Goal: Task Accomplishment & Management: Use online tool/utility

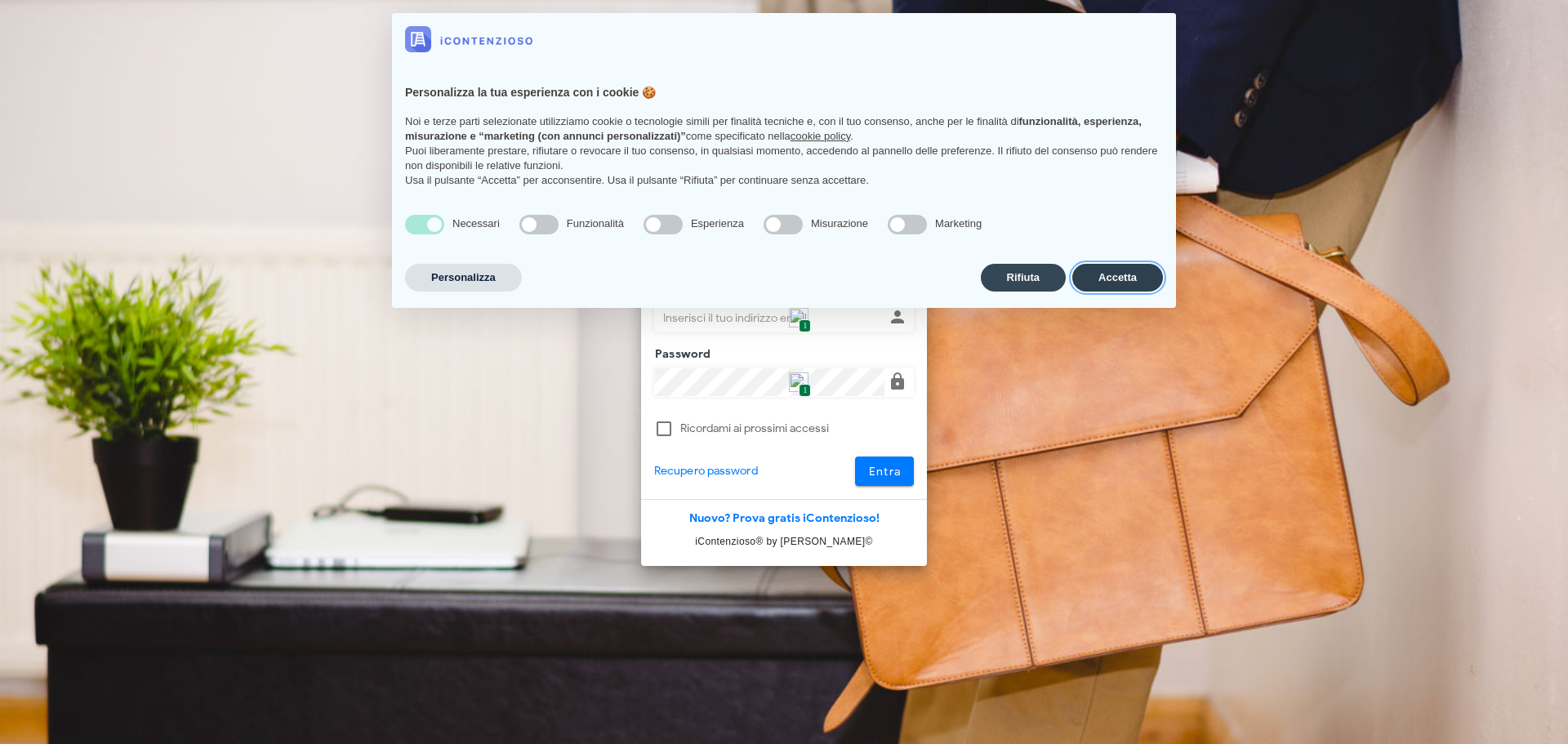
click at [1119, 278] on button "Accetta" at bounding box center [1117, 277] width 90 height 28
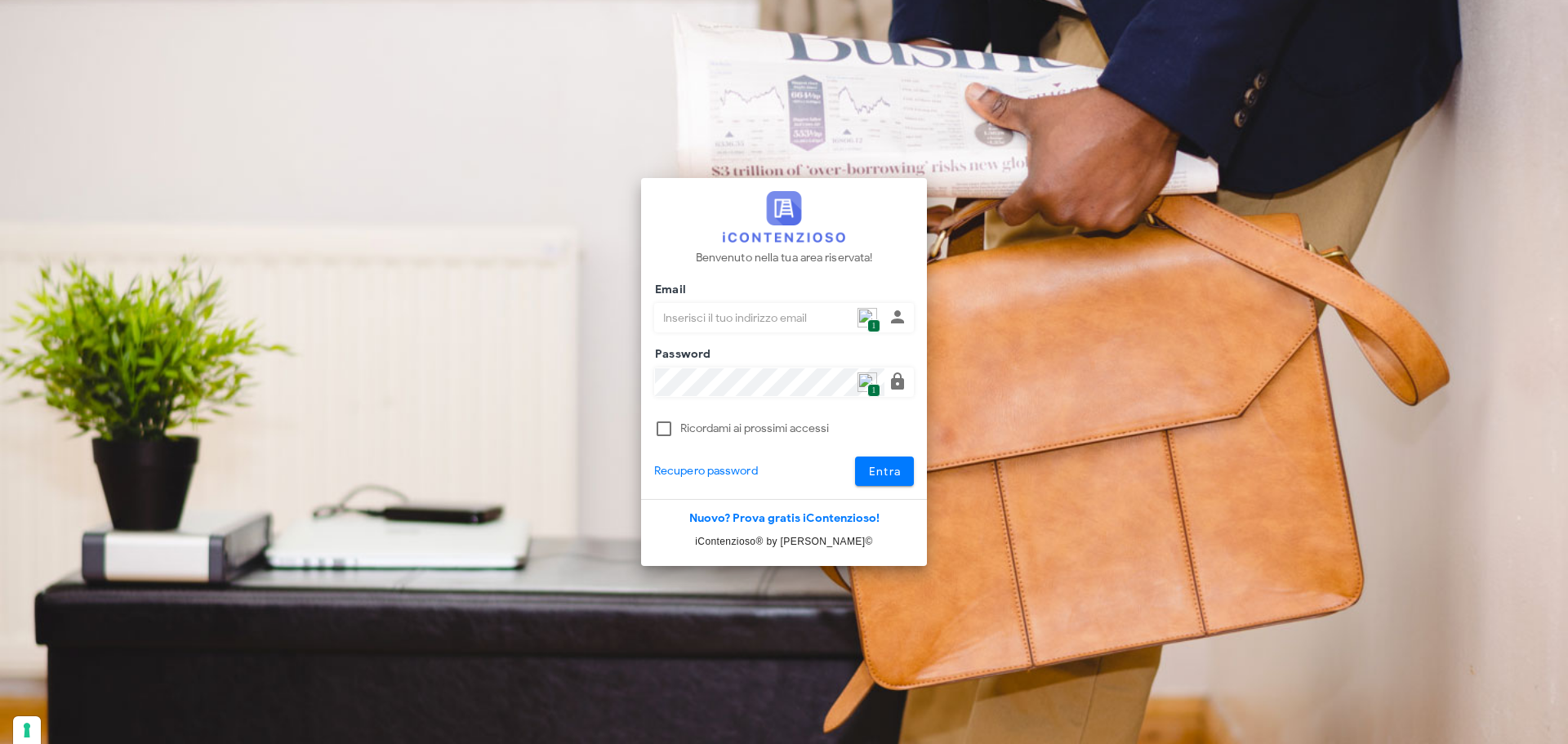
click at [864, 320] on img at bounding box center [867, 317] width 19 height 19
type input "p.rizza@studioassociatoadrev.it"
click at [860, 466] on button "Entra" at bounding box center [885, 471] width 59 height 29
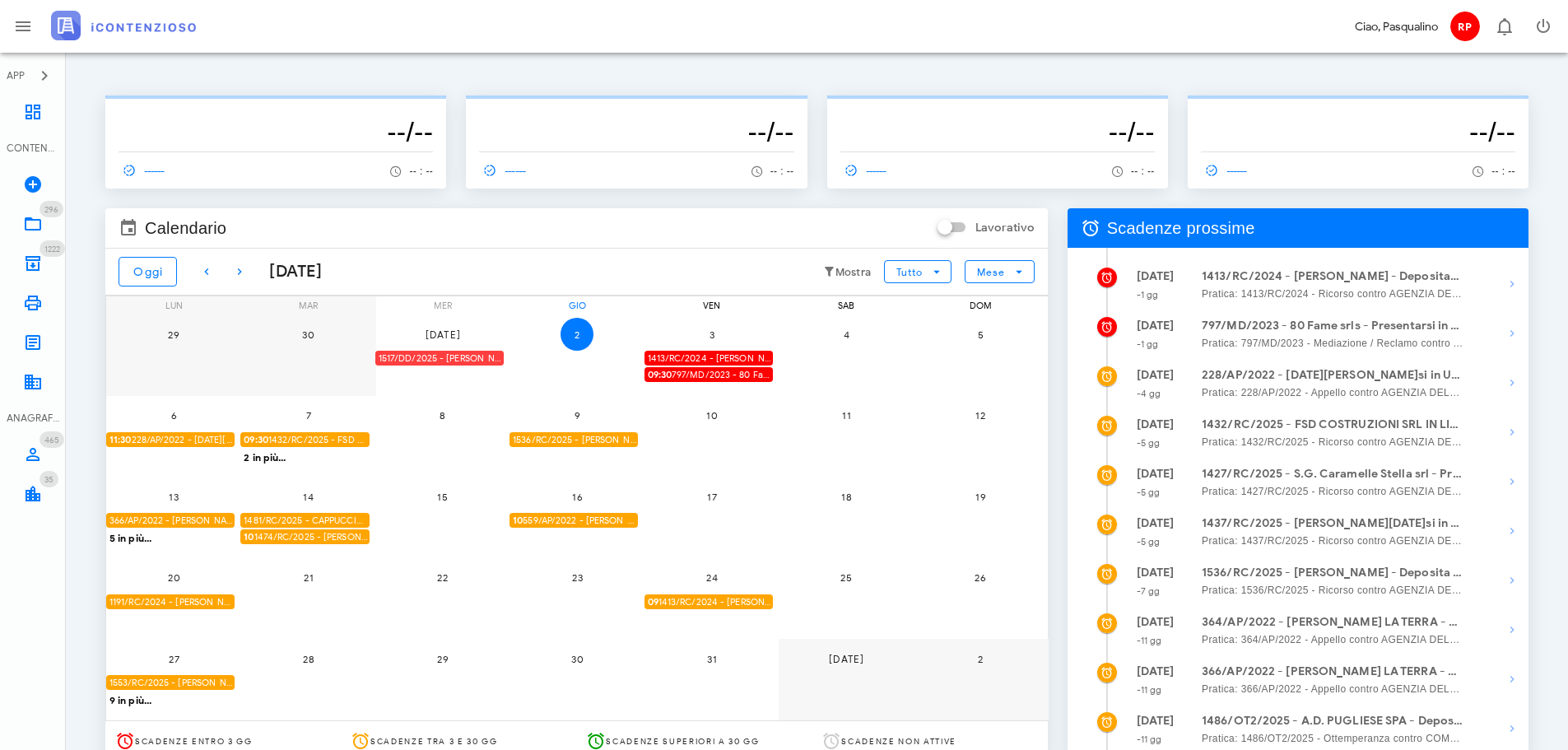
click at [465, 359] on div "1517/DD/2025 - GIOACCHINO ANDOLINA - Depositare i documenti processuali" at bounding box center [439, 358] width 128 height 16
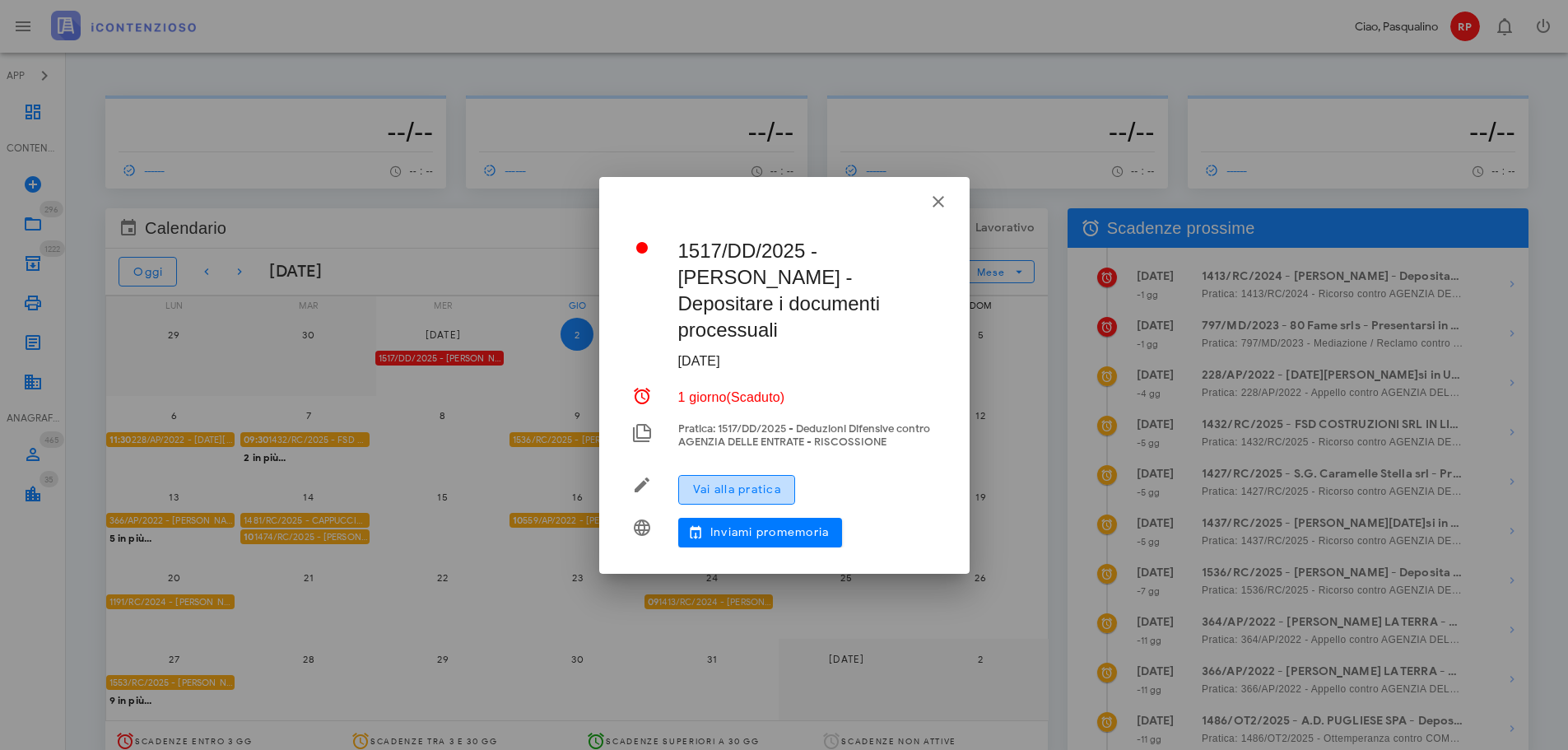
click at [777, 481] on button "Vai alla pratica" at bounding box center [736, 489] width 117 height 30
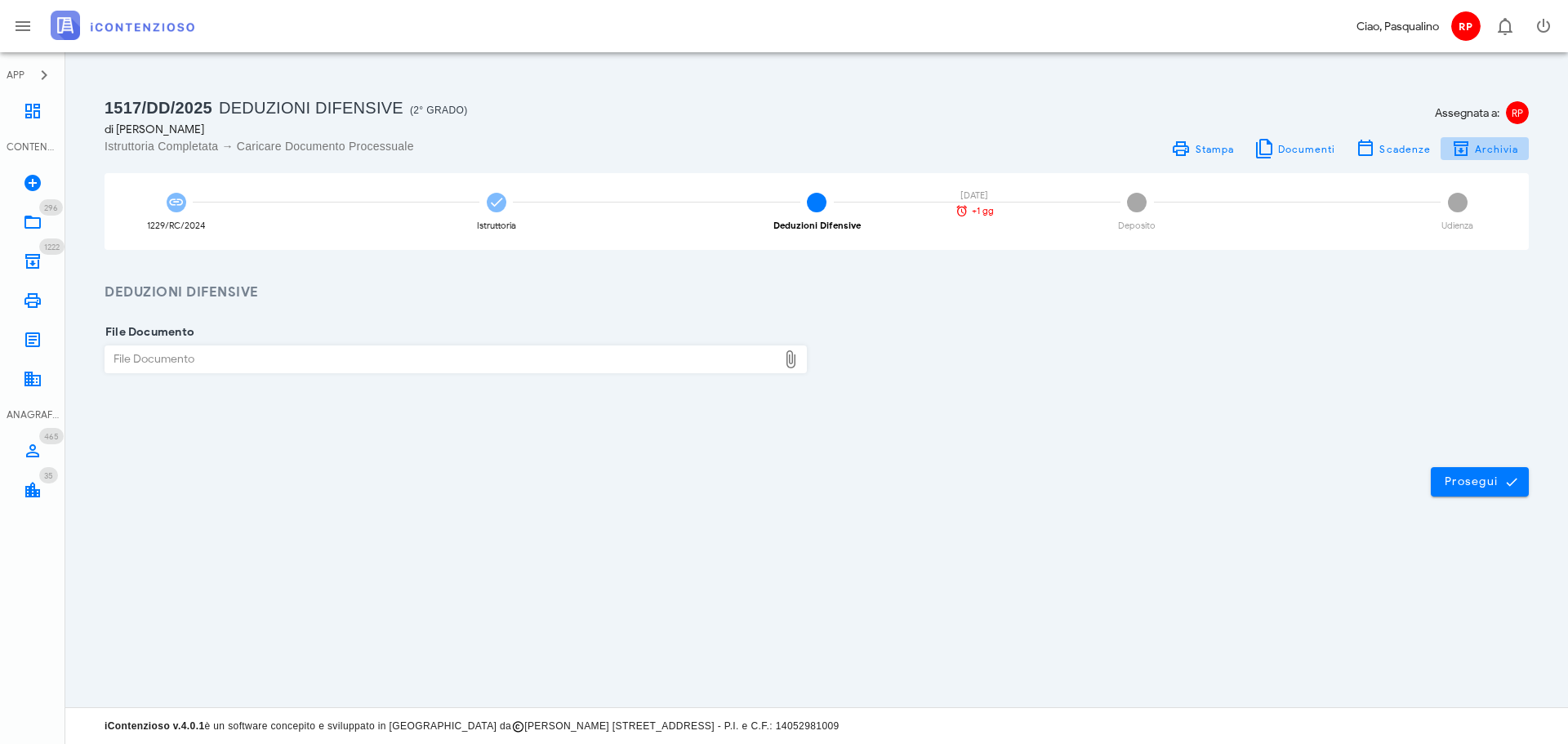
click at [1462, 145] on icon "button" at bounding box center [1460, 148] width 19 height 19
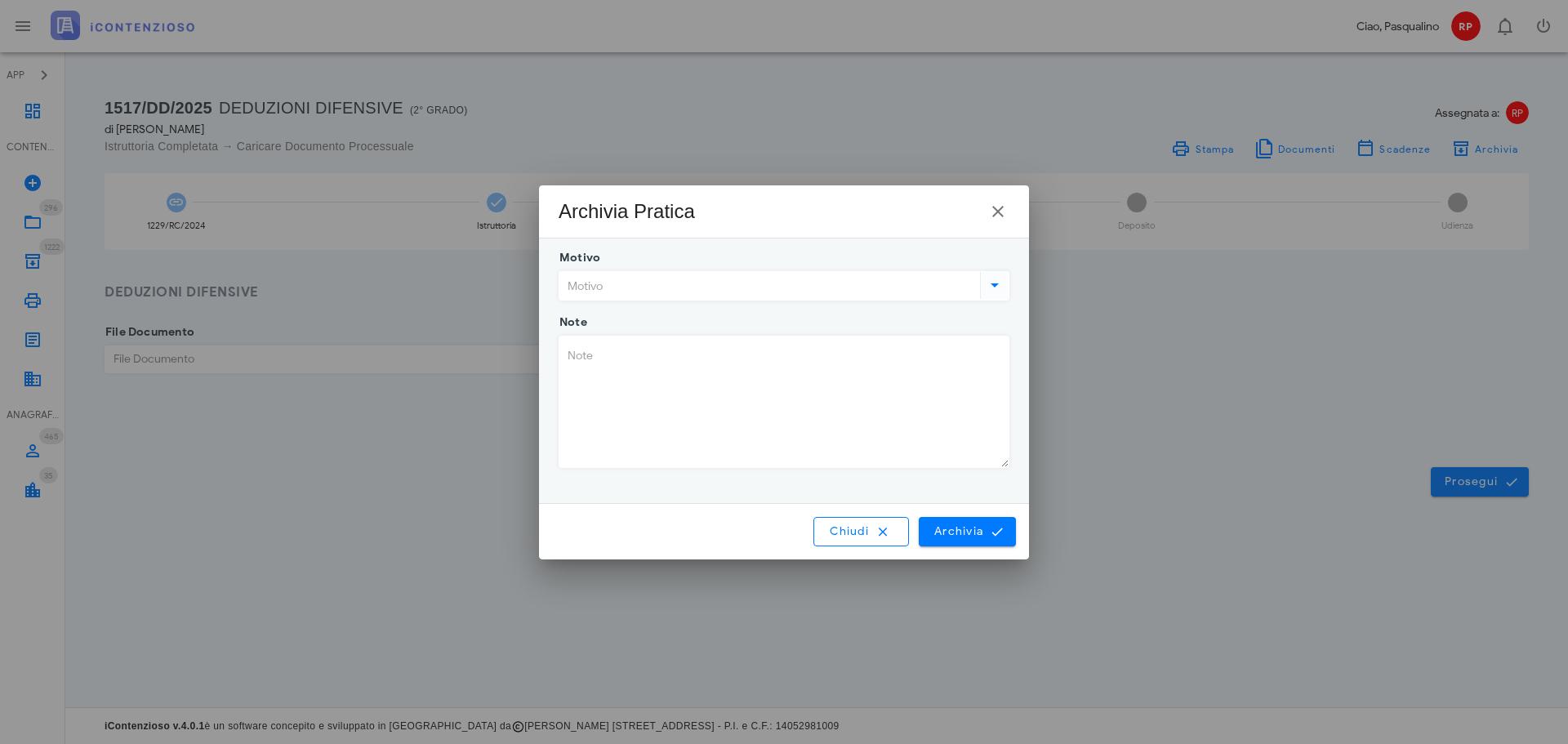
click at [827, 279] on input "Motivo" at bounding box center [768, 286] width 417 height 28
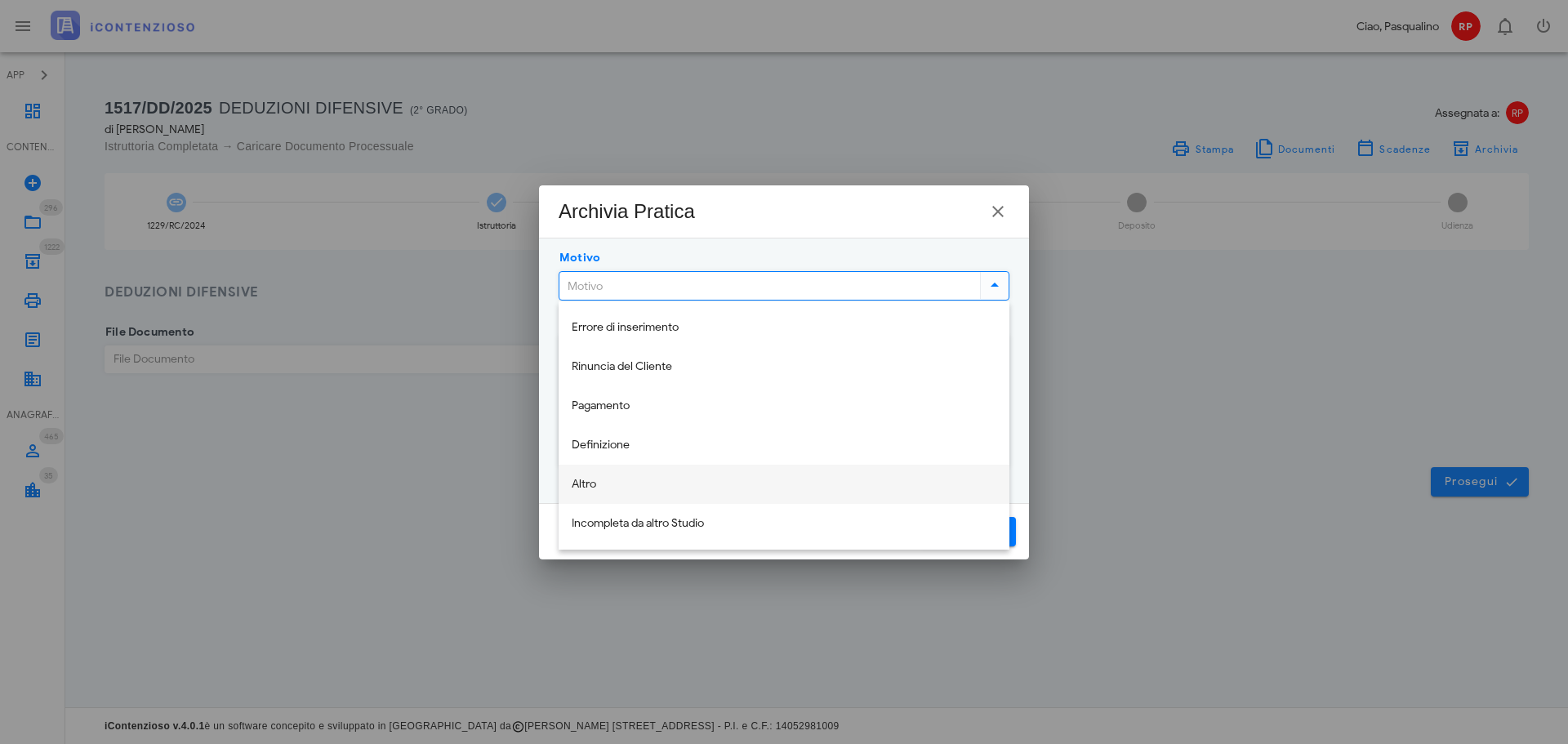
click at [688, 484] on div "Altro" at bounding box center [783, 484] width 425 height 14
type input "Altro"
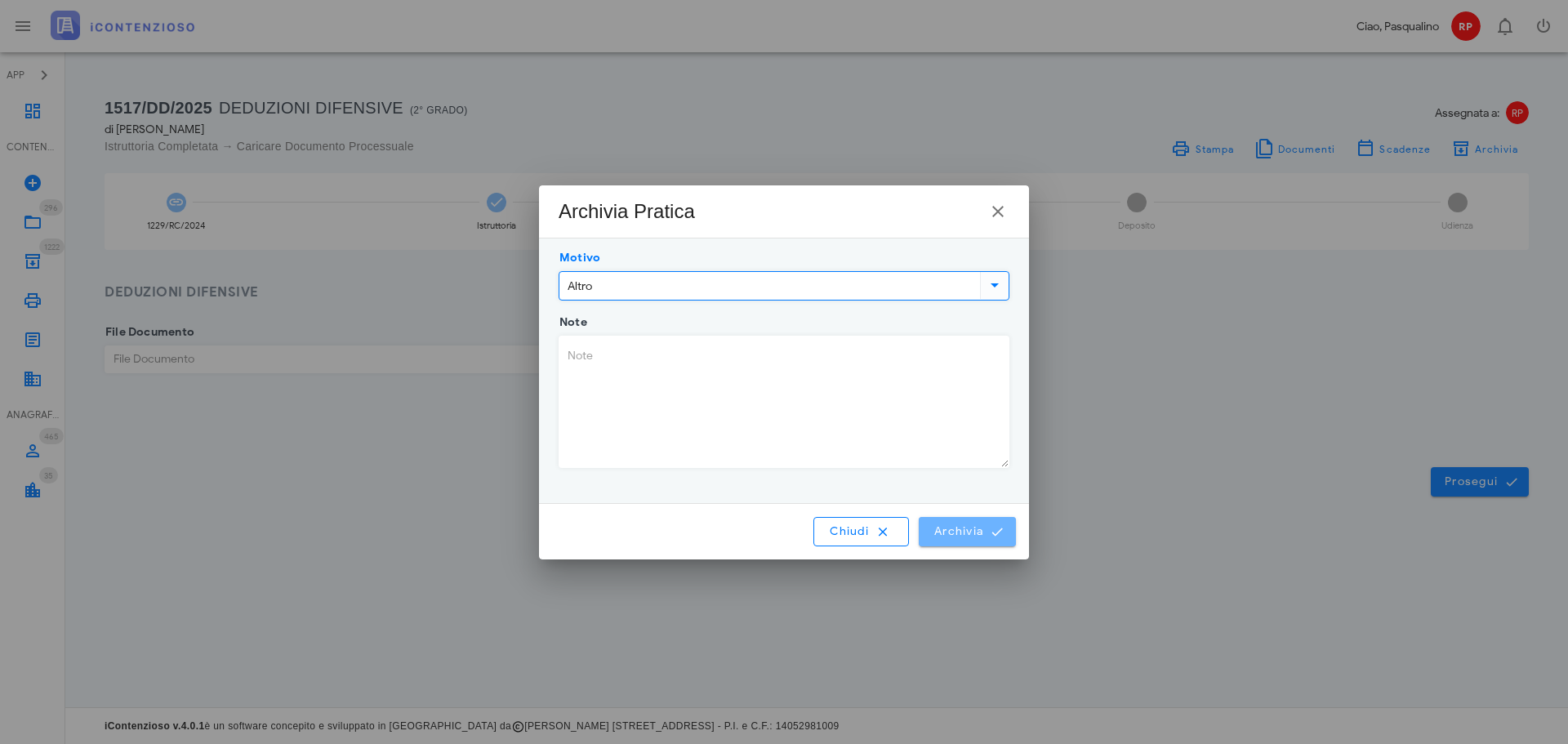
click at [958, 535] on span "Archivia" at bounding box center [967, 532] width 68 height 15
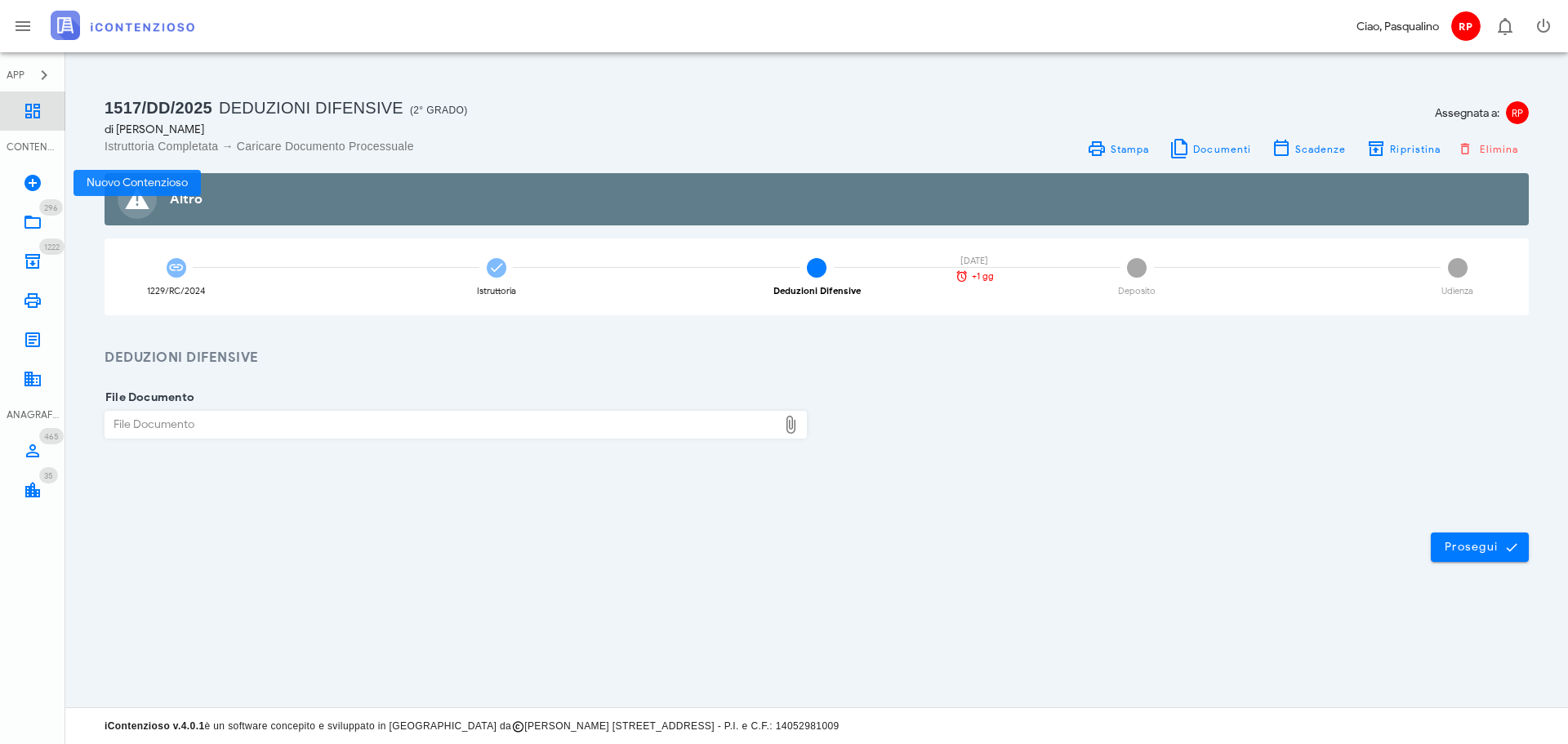
click at [18, 105] on link "Dashboard" at bounding box center [33, 111] width 65 height 39
click at [18, 105] on body "APP Dashboard CONTENZIOSO Nuovo Contenzioso 296 In Lavorazione 296 1222 Archivi…" at bounding box center [784, 372] width 1568 height 744
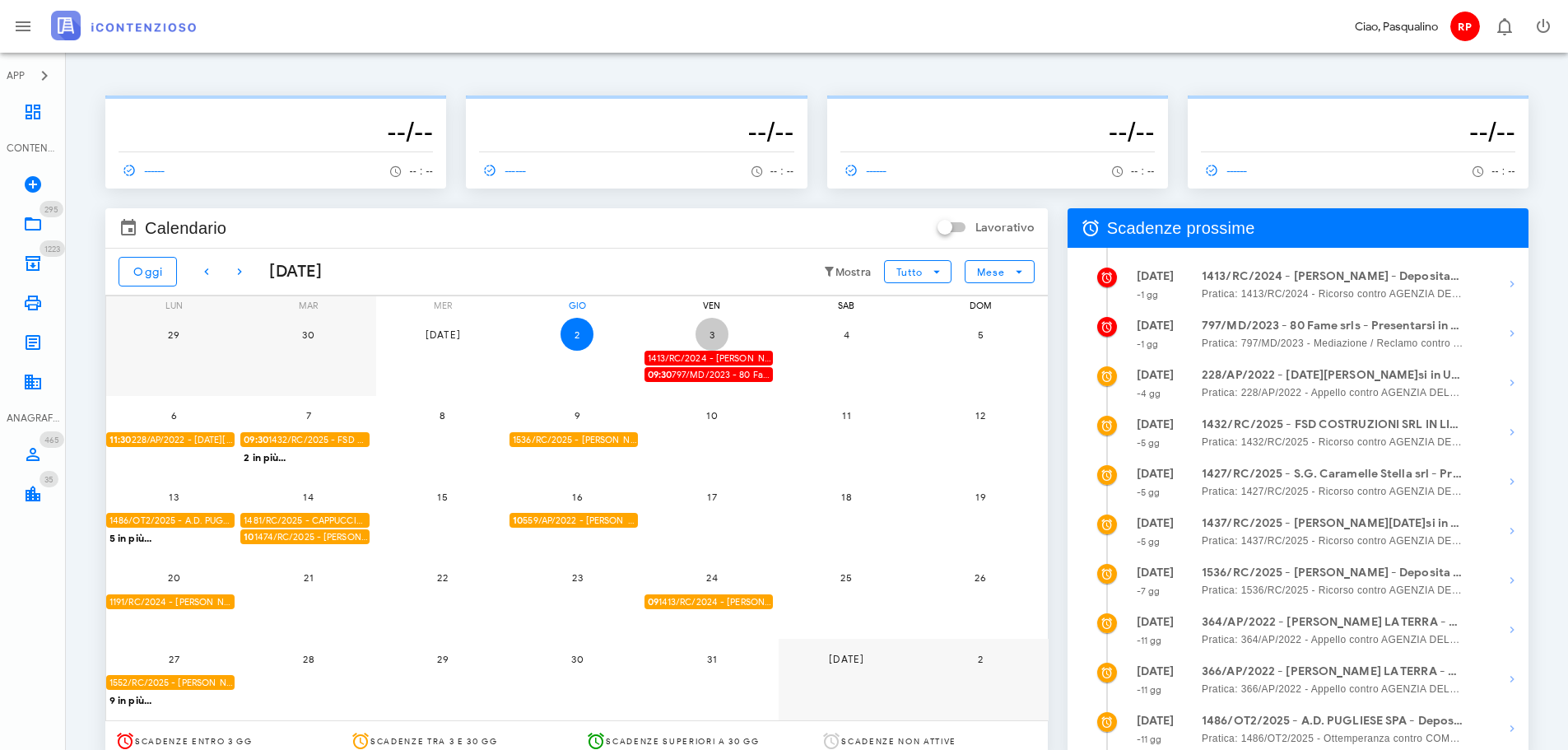
click at [707, 329] on span "3" at bounding box center [712, 334] width 33 height 13
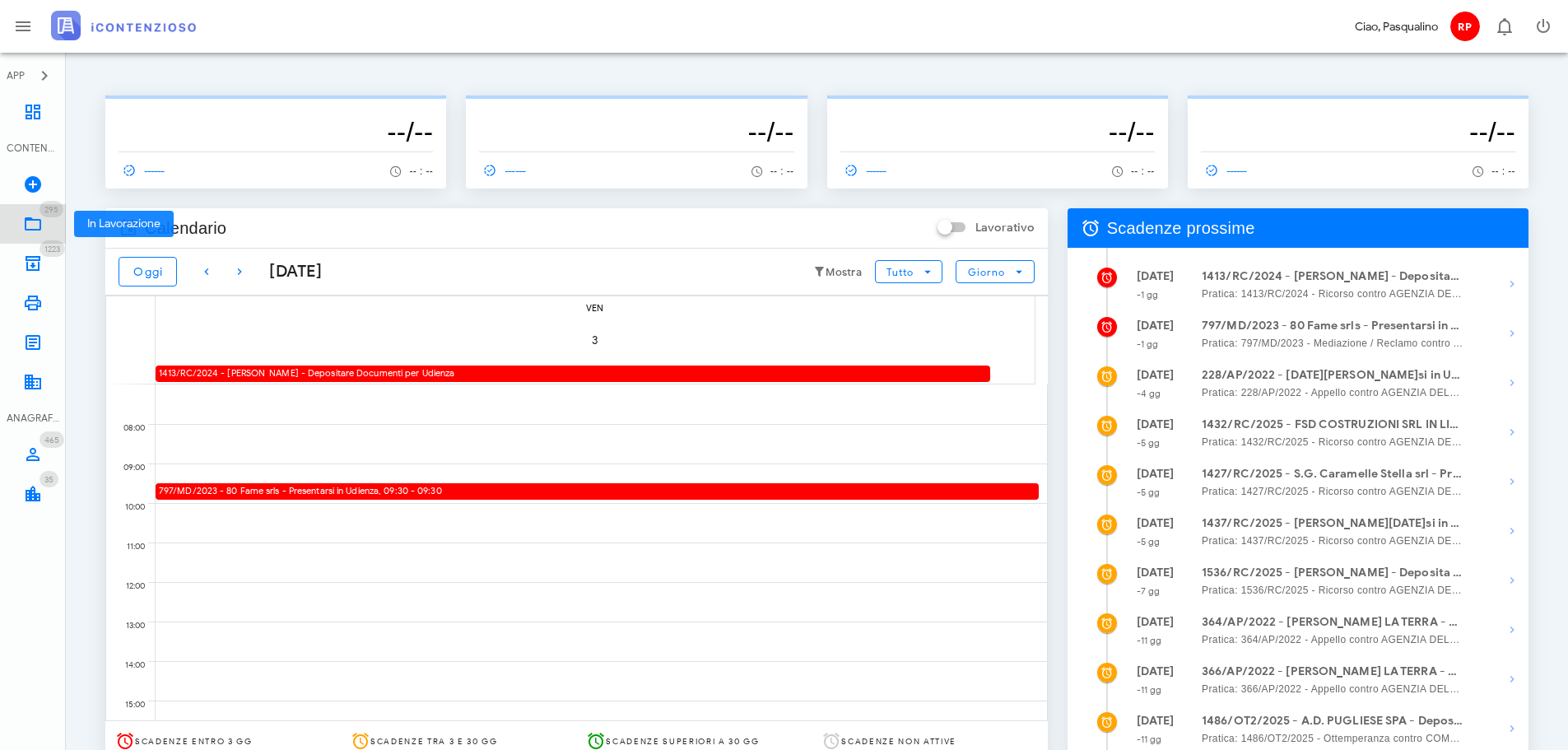
click at [38, 229] on icon at bounding box center [32, 223] width 19 height 19
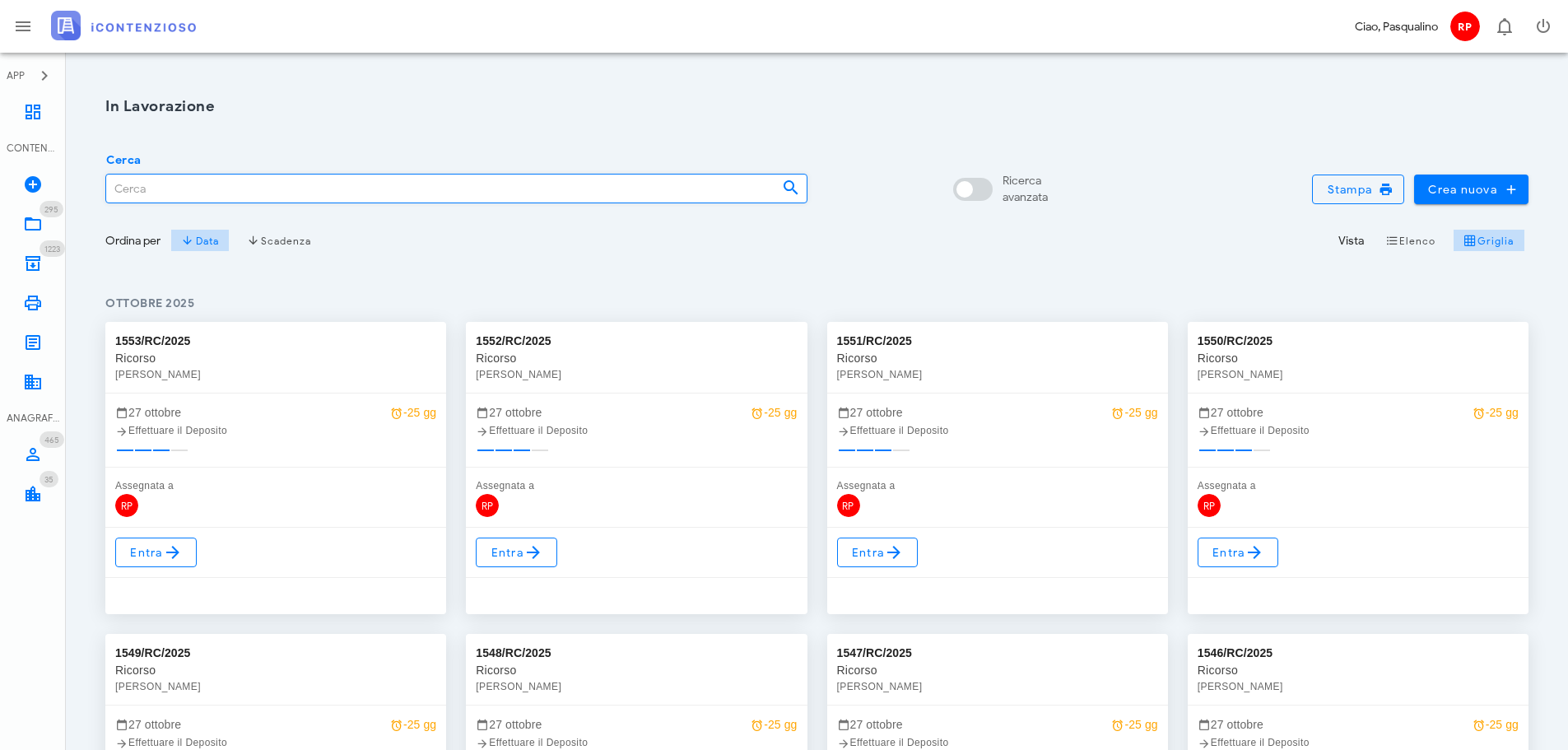
click at [522, 198] on input "Cerca" at bounding box center [437, 188] width 663 height 28
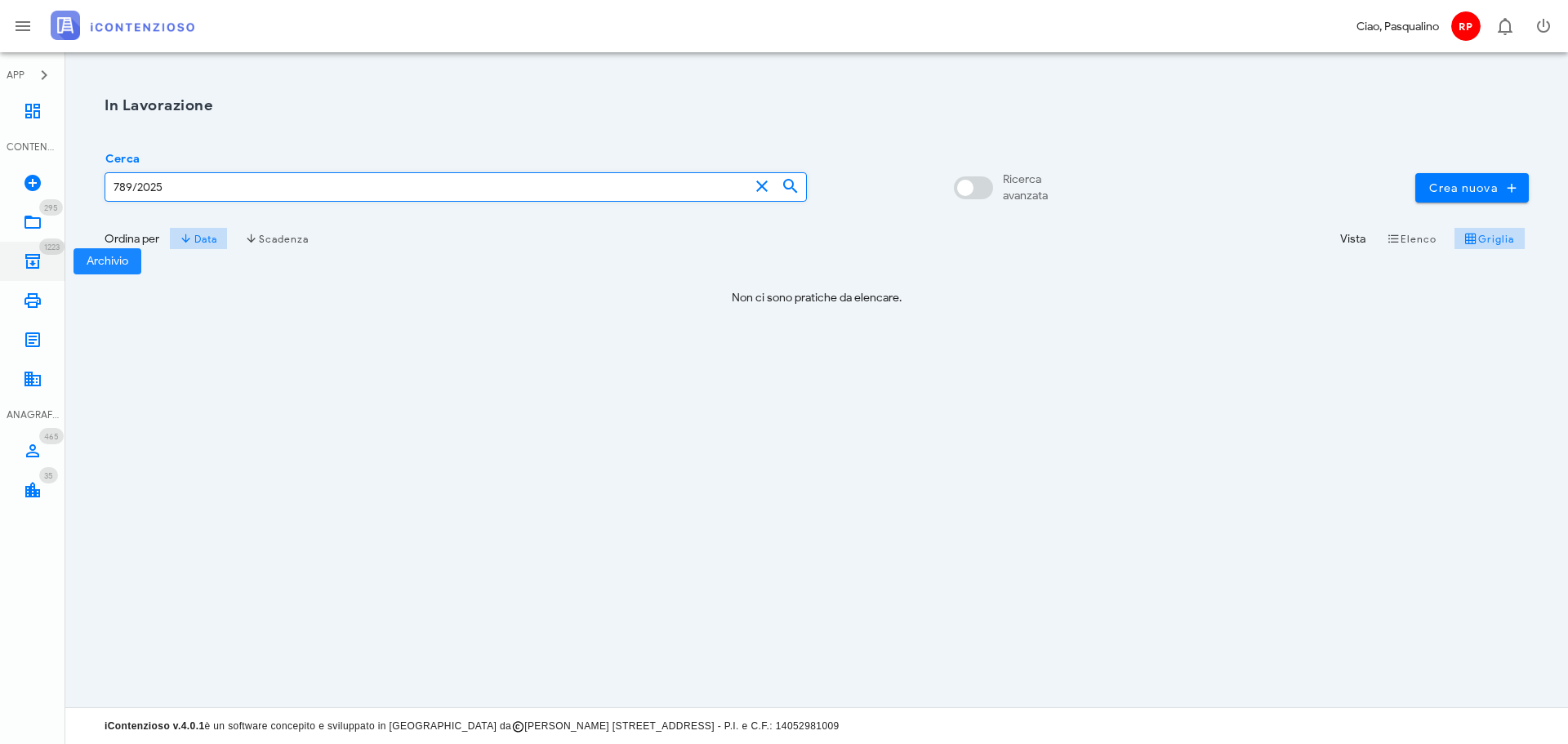
type input "789/2025"
click at [9, 274] on link "1223 Archivio 1223" at bounding box center [33, 261] width 65 height 39
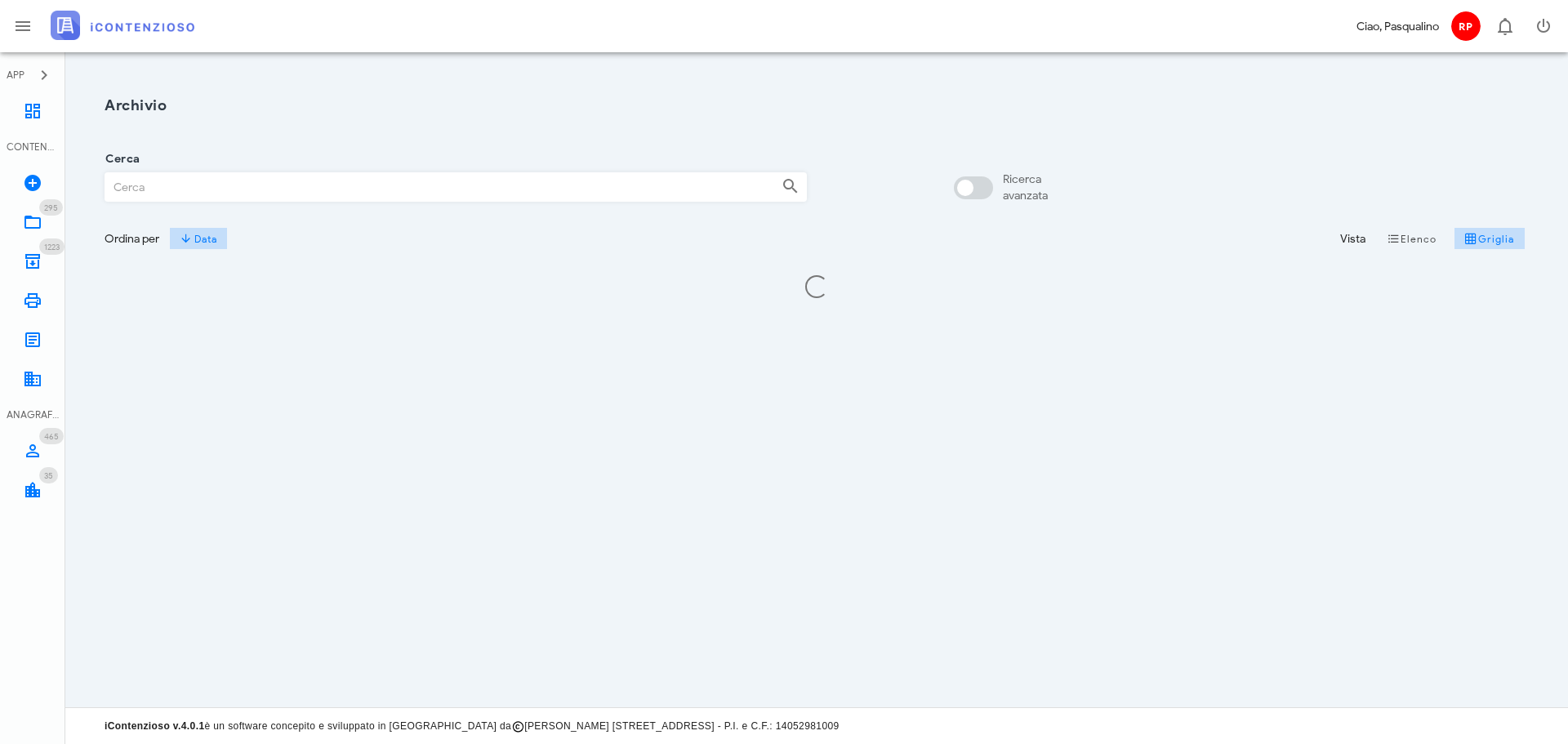
click at [291, 189] on input "Cerca" at bounding box center [437, 187] width 663 height 28
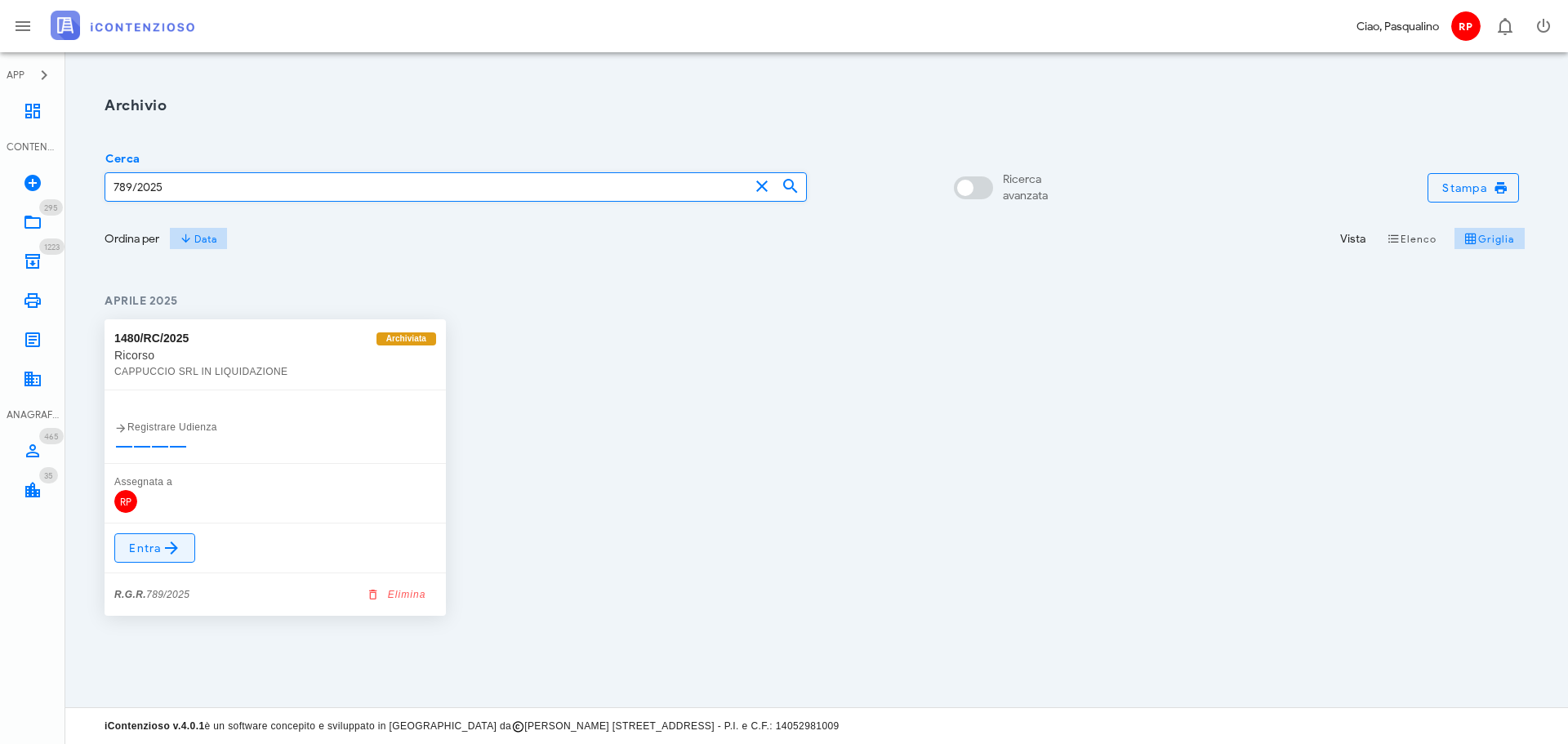
type input "789/2025"
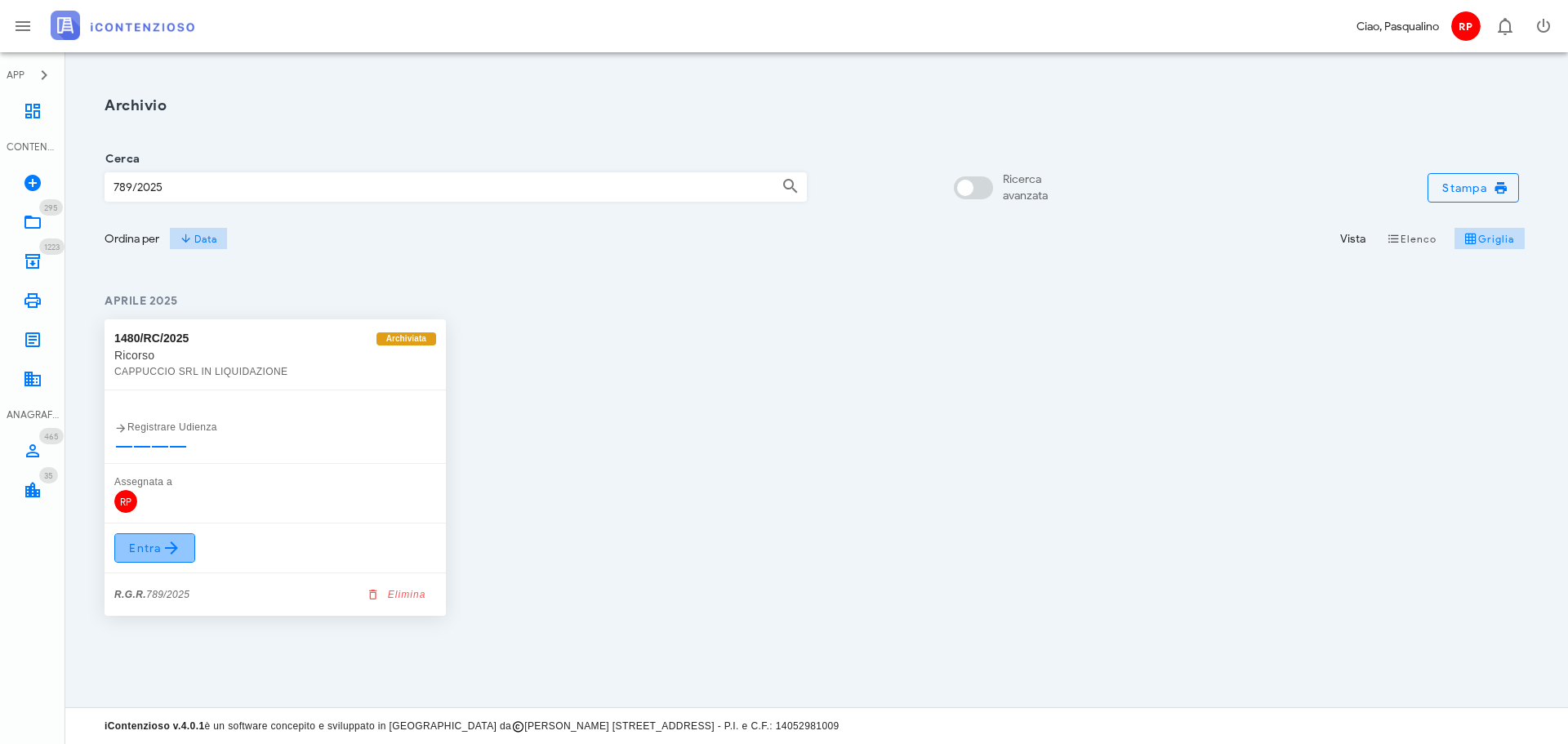
click at [176, 556] on icon at bounding box center [171, 547] width 19 height 19
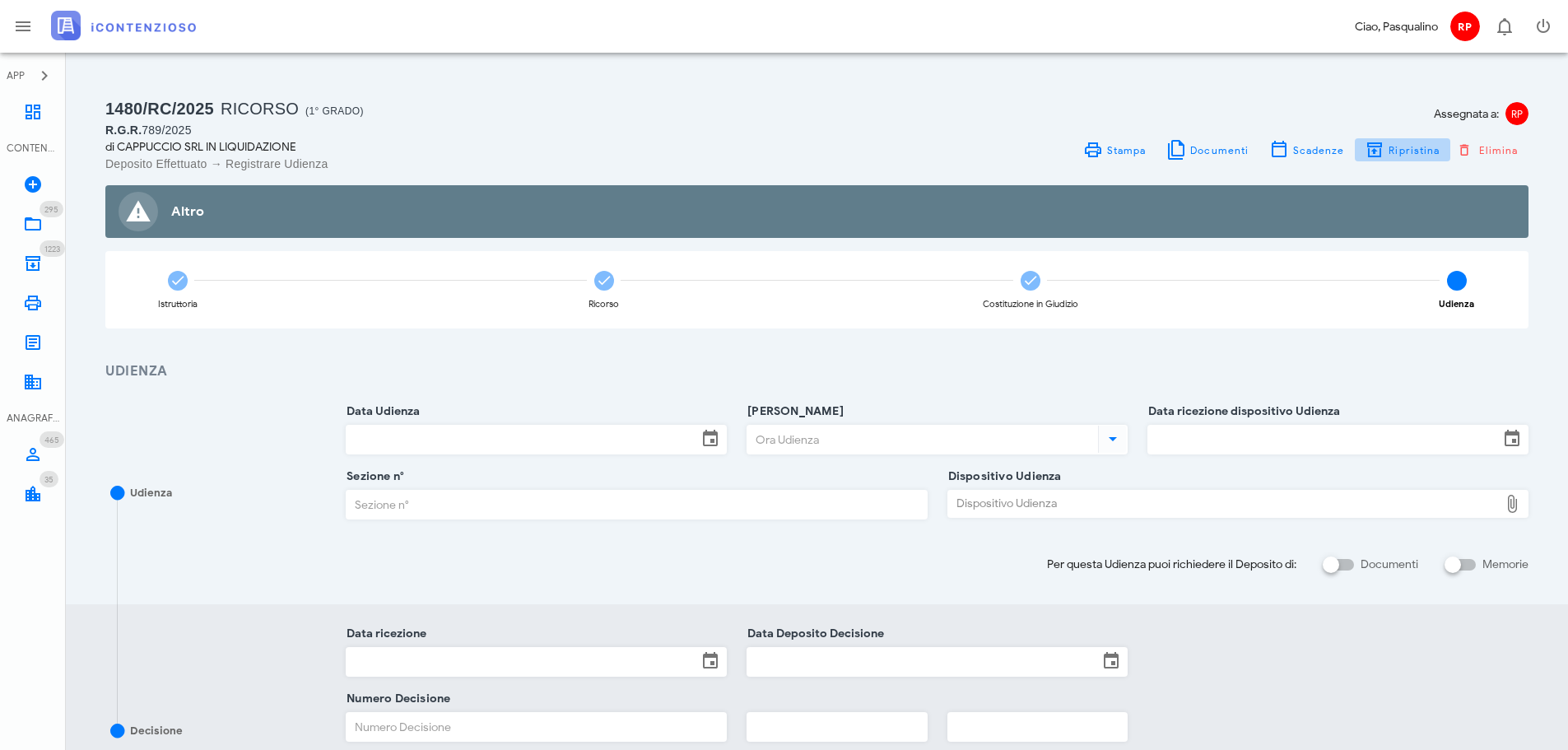
click at [1396, 160] on button "Ripristina" at bounding box center [1402, 149] width 95 height 23
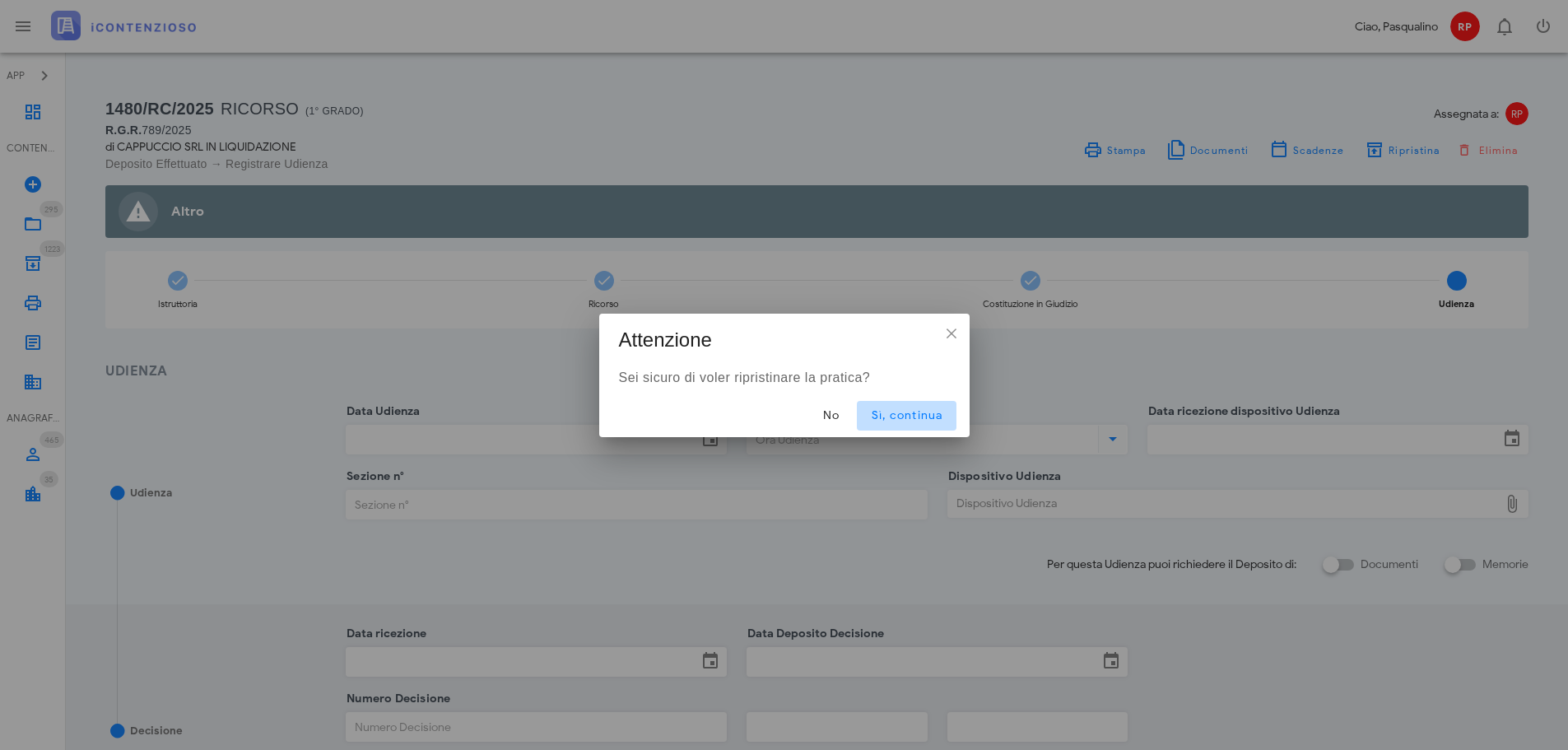
click at [919, 401] on button "Sì, continua" at bounding box center [906, 416] width 99 height 30
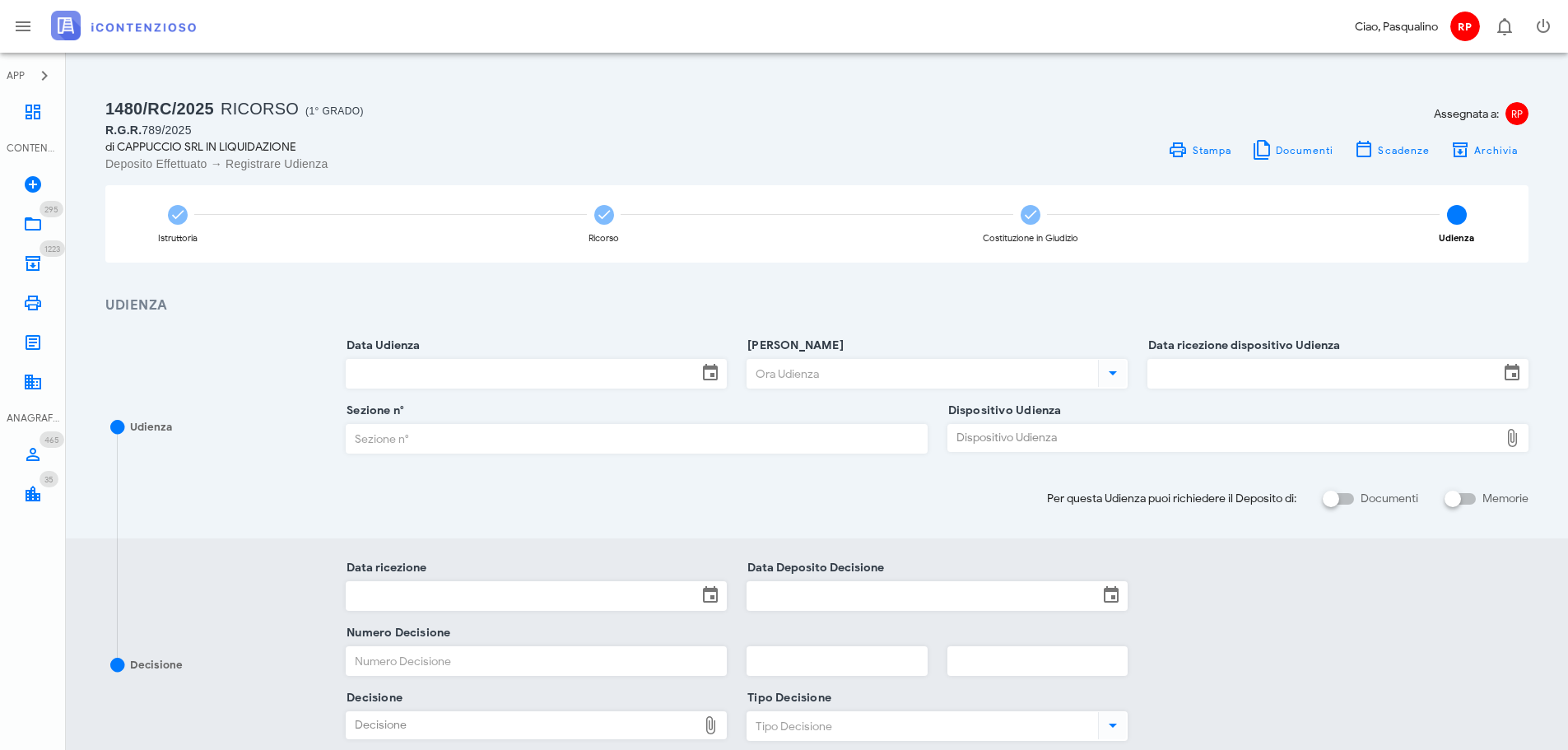
click at [608, 380] on input "Data Udienza" at bounding box center [521, 373] width 350 height 28
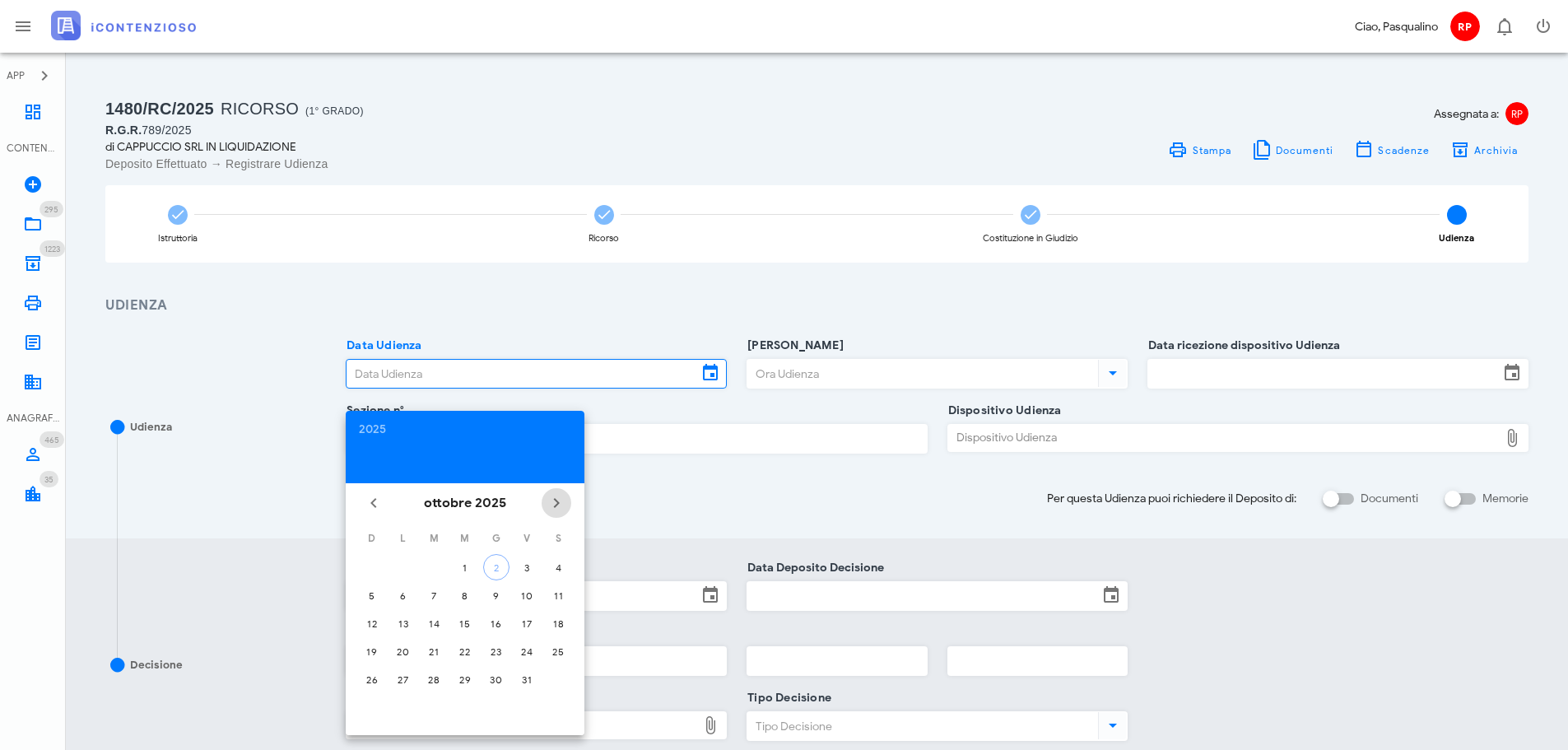
click at [563, 499] on icon "Il prossimo mese" at bounding box center [556, 503] width 19 height 19
click at [435, 576] on button "2" at bounding box center [433, 567] width 26 height 26
type input "02/12/2025"
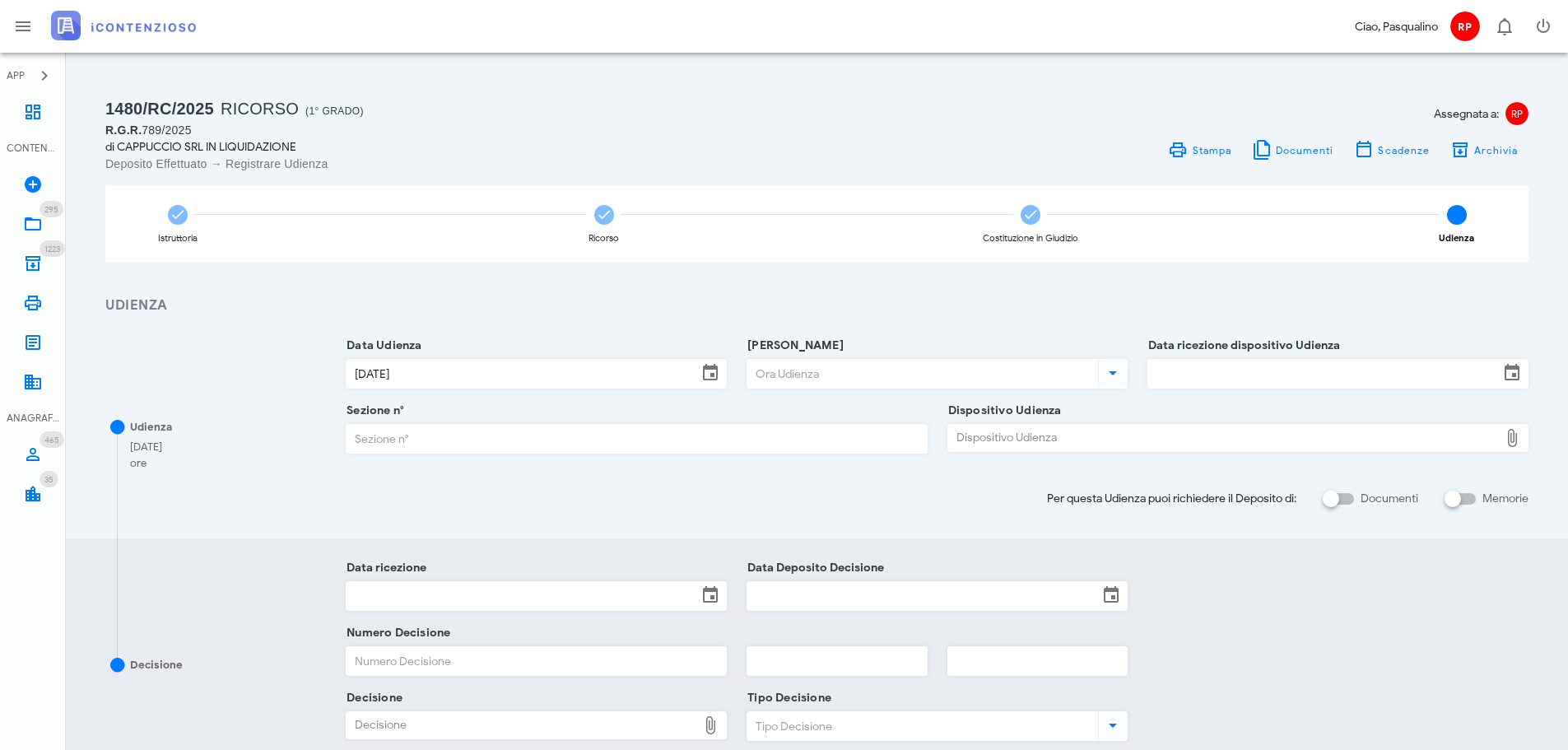
click at [815, 377] on input "Ora Udienza" at bounding box center [920, 373] width 347 height 28
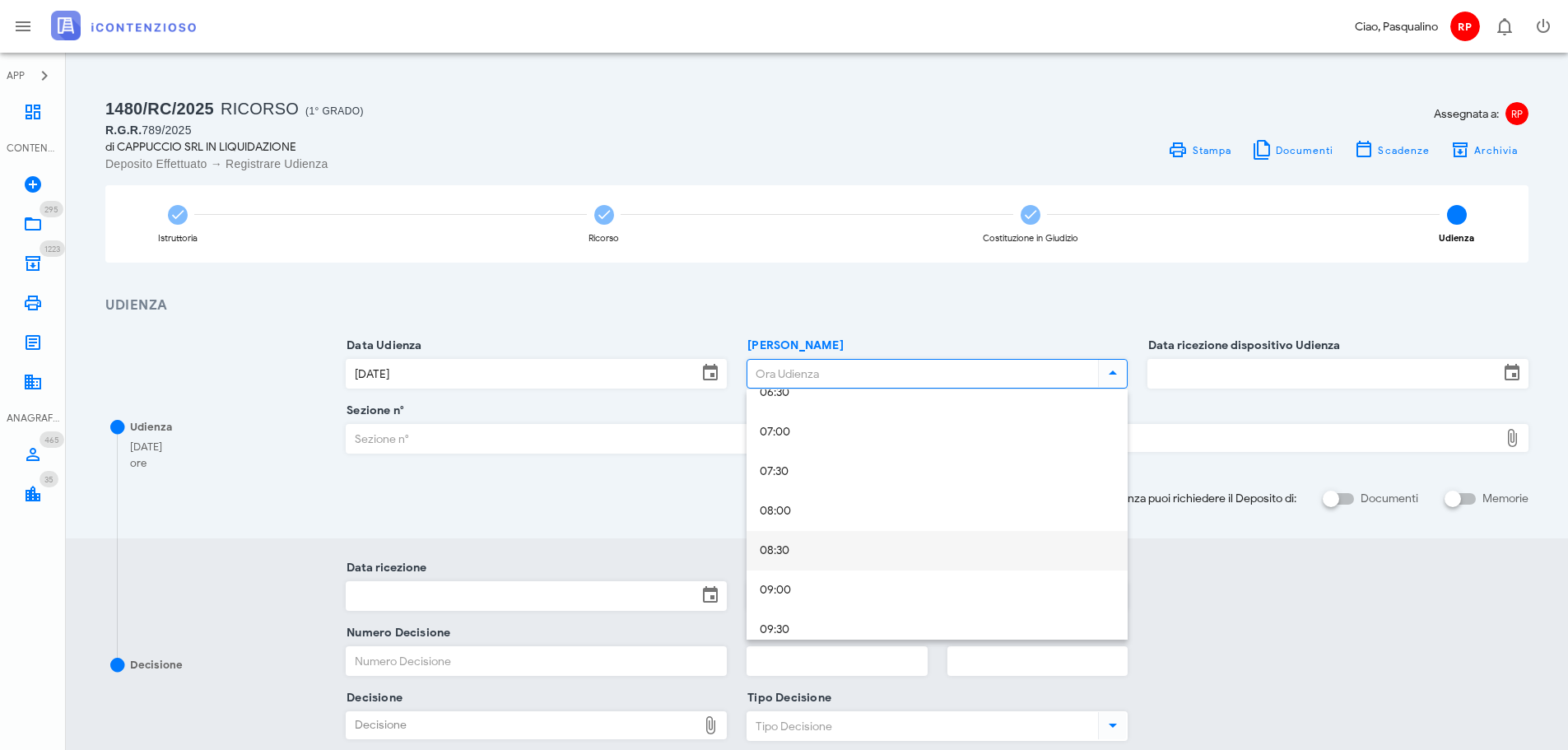
scroll to position [576, 0]
click at [791, 585] on div "09:30" at bounding box center [937, 590] width 355 height 14
type input "09:30"
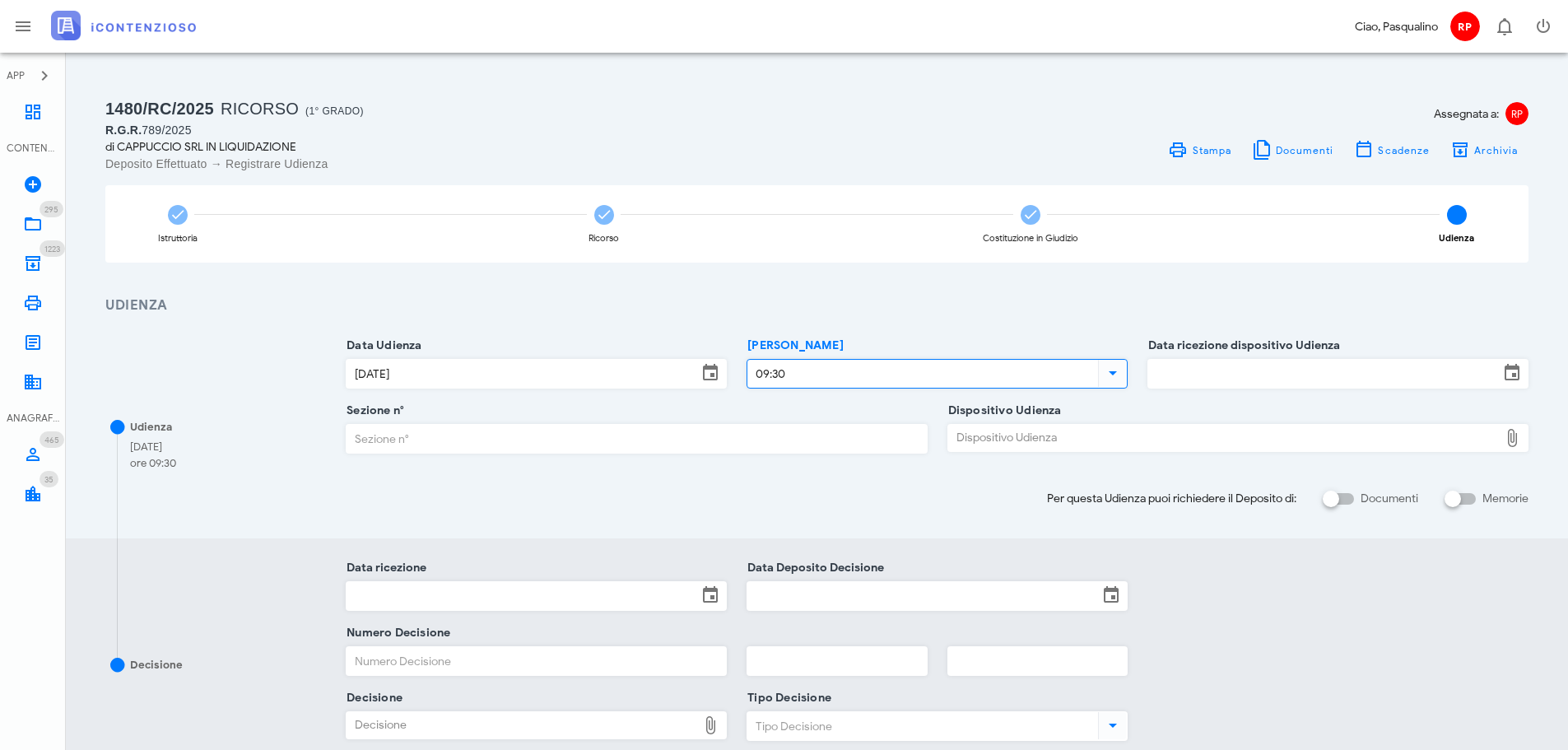
click at [1292, 385] on input "Data ricezione dispositivo Udienza" at bounding box center [1323, 373] width 350 height 28
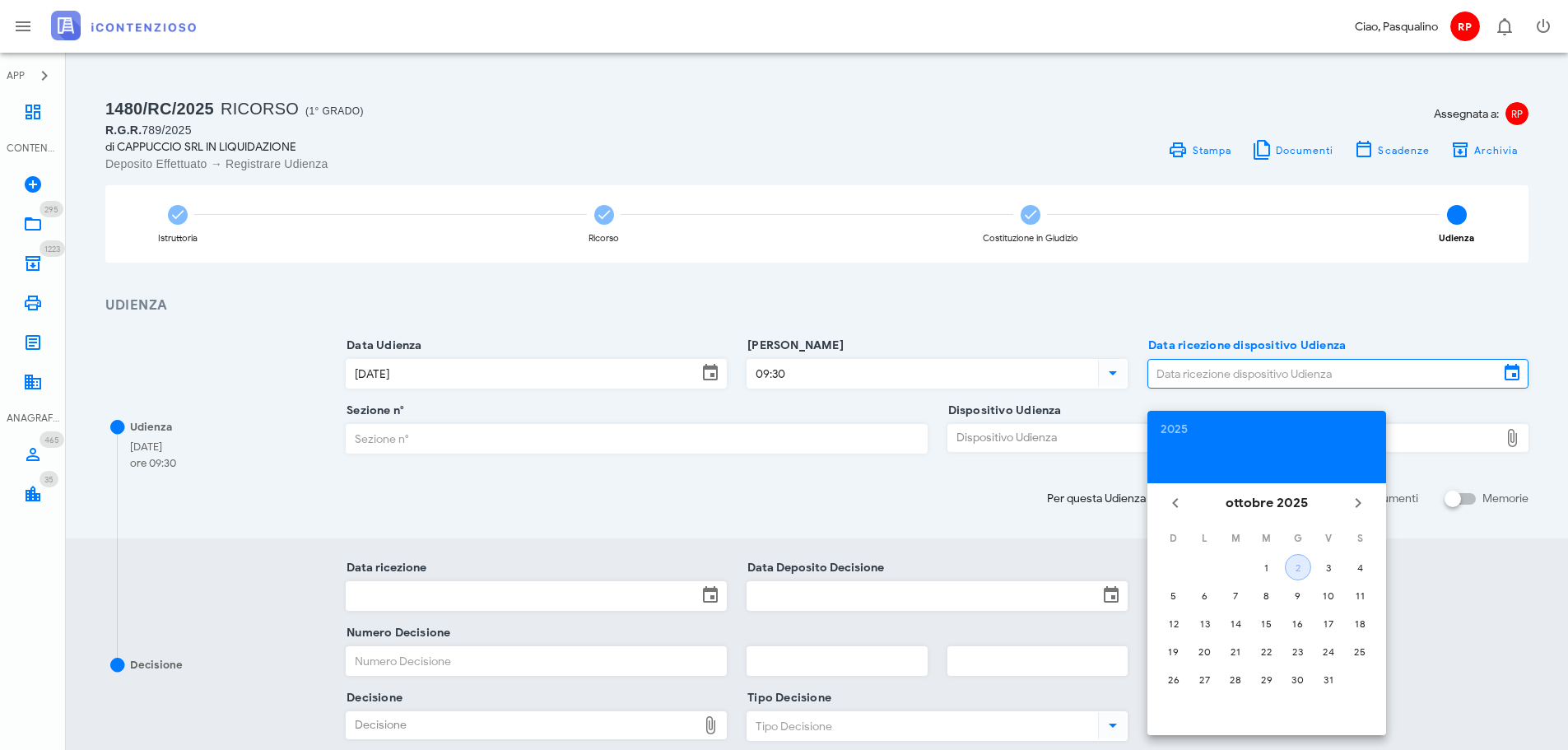
click at [1301, 568] on div "2" at bounding box center [1298, 568] width 24 height 13
type input "02/10/2025"
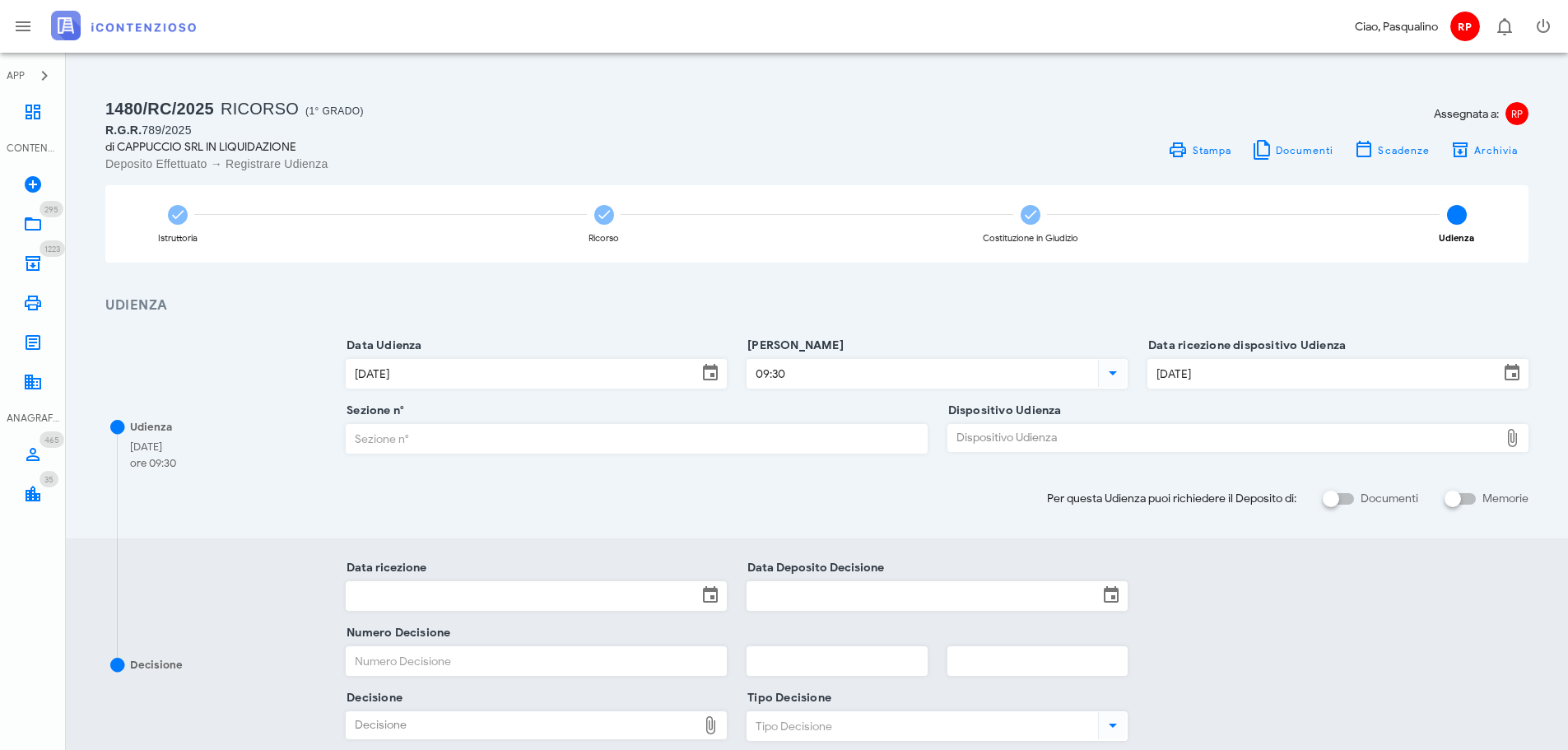
click at [729, 428] on input "Sezione n°" at bounding box center [636, 438] width 579 height 28
type input "3"
click at [1054, 421] on div "Dispositivo Udienza Dispositivo Udienza" at bounding box center [1238, 442] width 581 height 63
click at [1049, 441] on div "Dispositivo Udienza" at bounding box center [1223, 438] width 551 height 26
type input "C:\fakepath\AvvTratt___2060_2024.pdf"
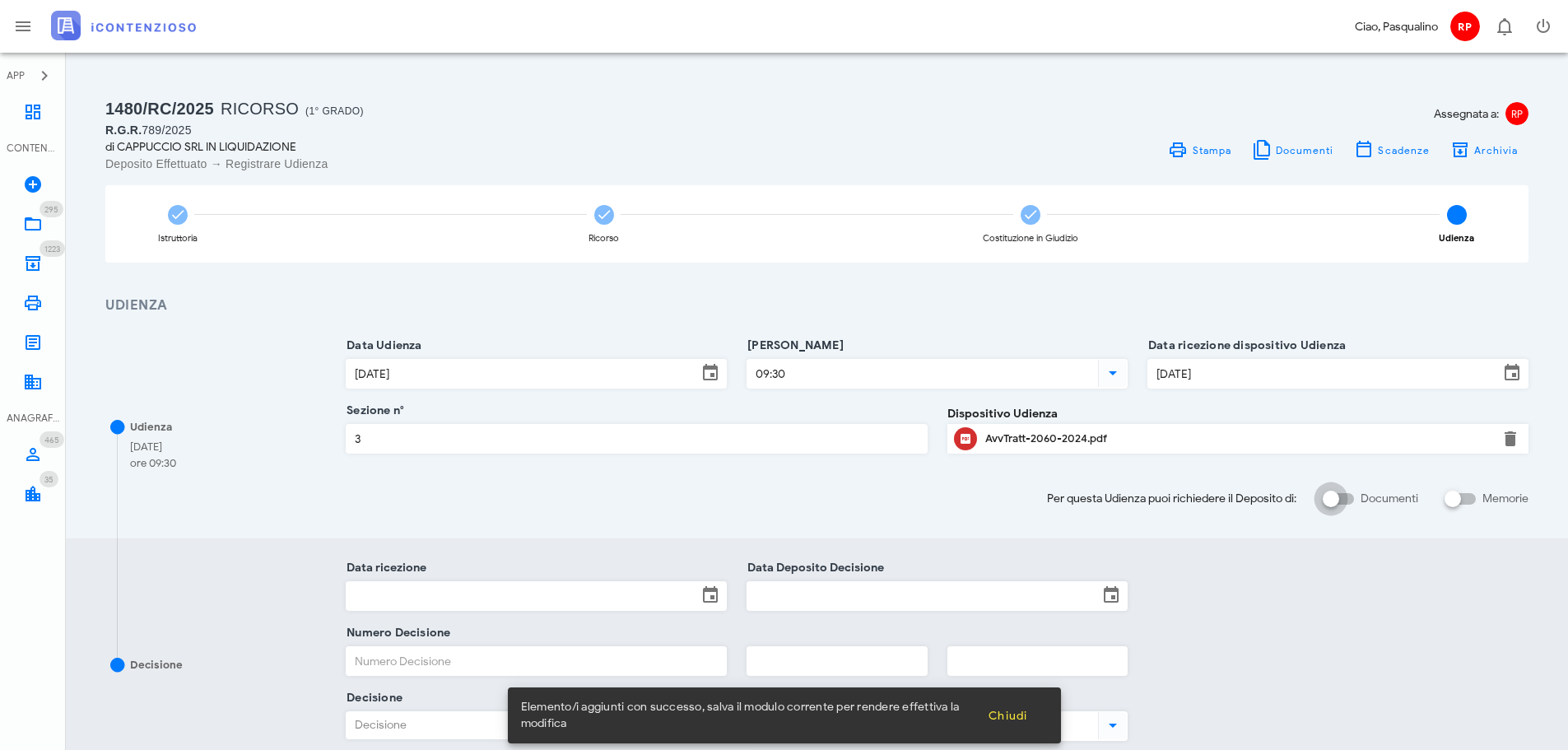
click at [1330, 505] on div at bounding box center [1331, 498] width 28 height 28
checkbox input "true"
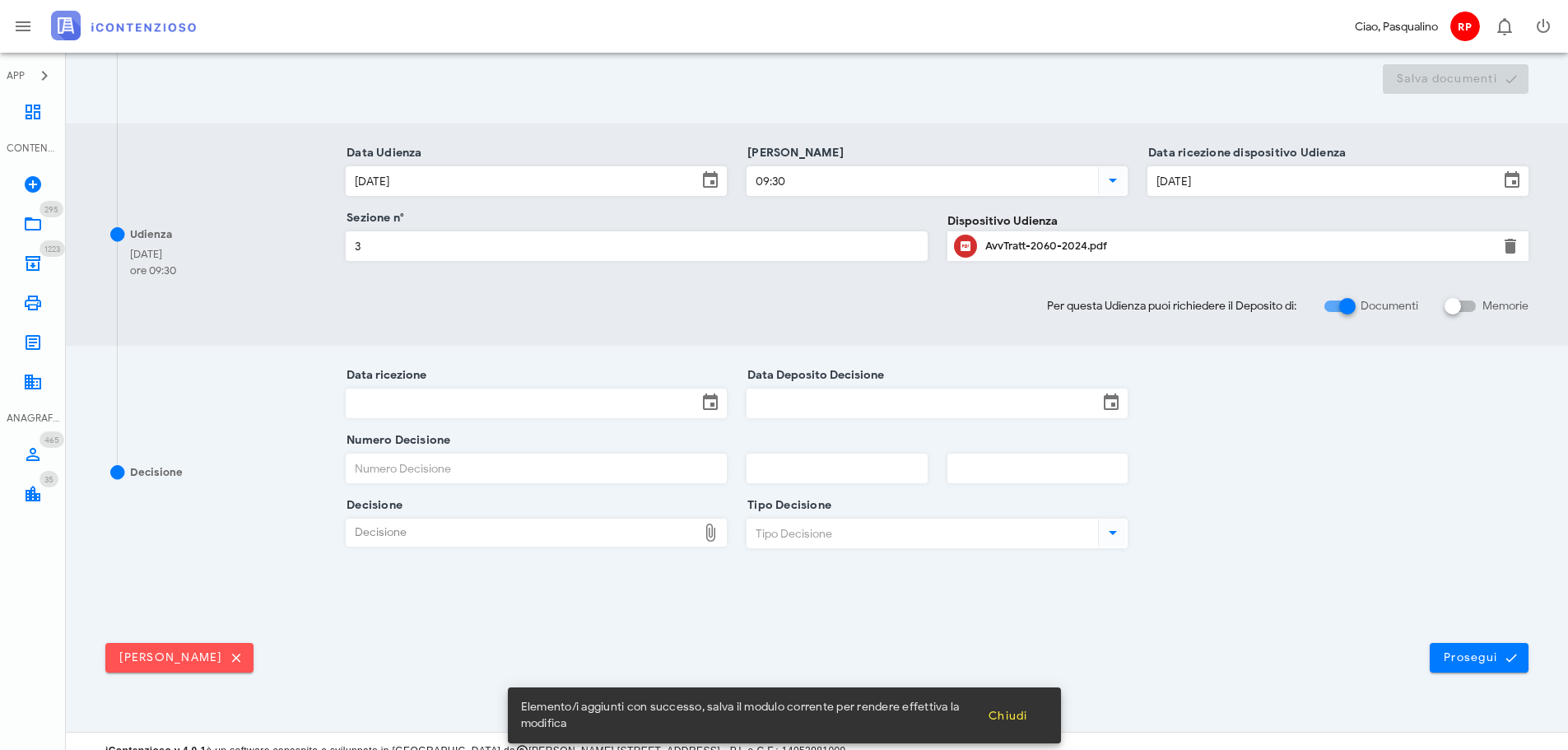
scroll to position [431, 0]
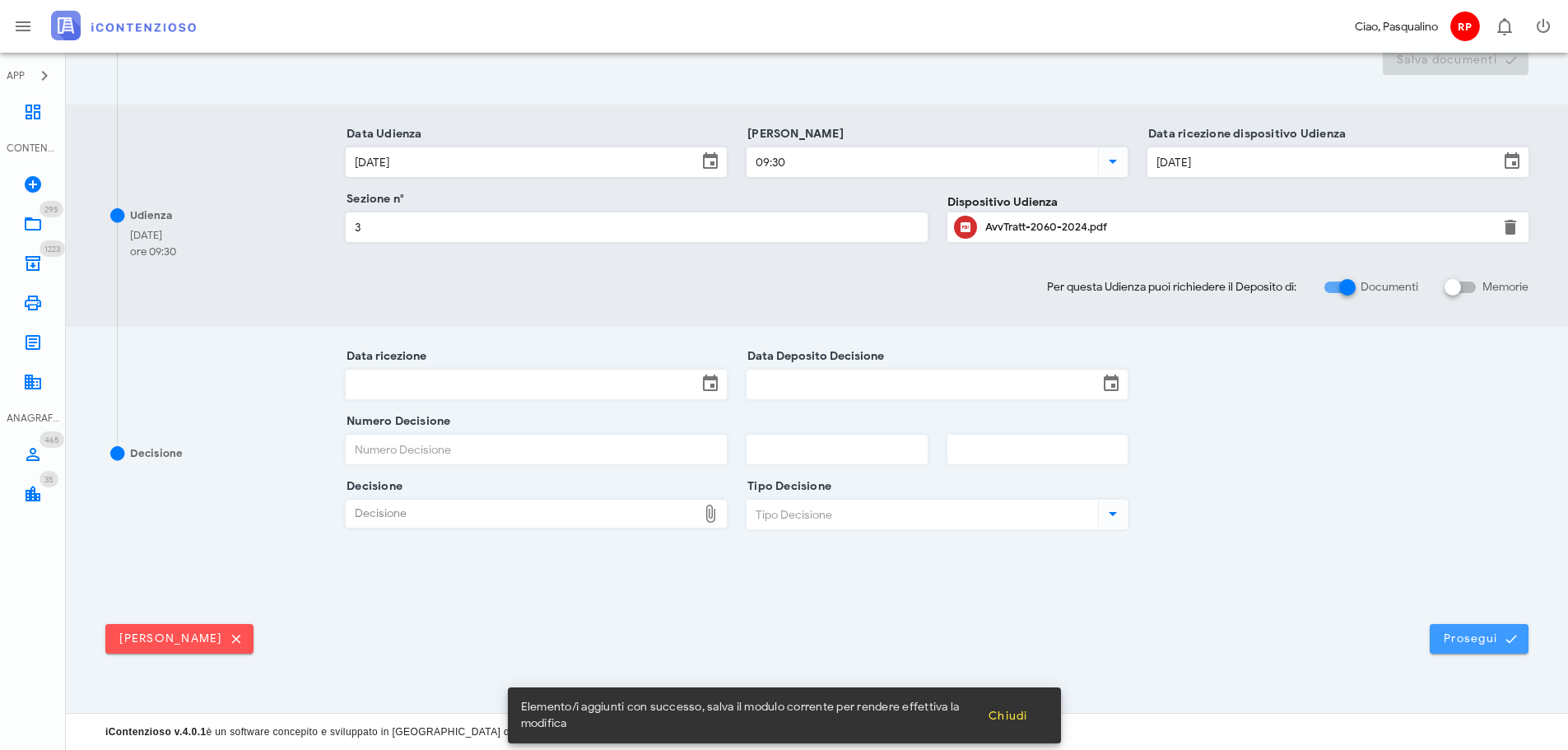
click at [1460, 642] on span "Prosegui" at bounding box center [1479, 639] width 73 height 15
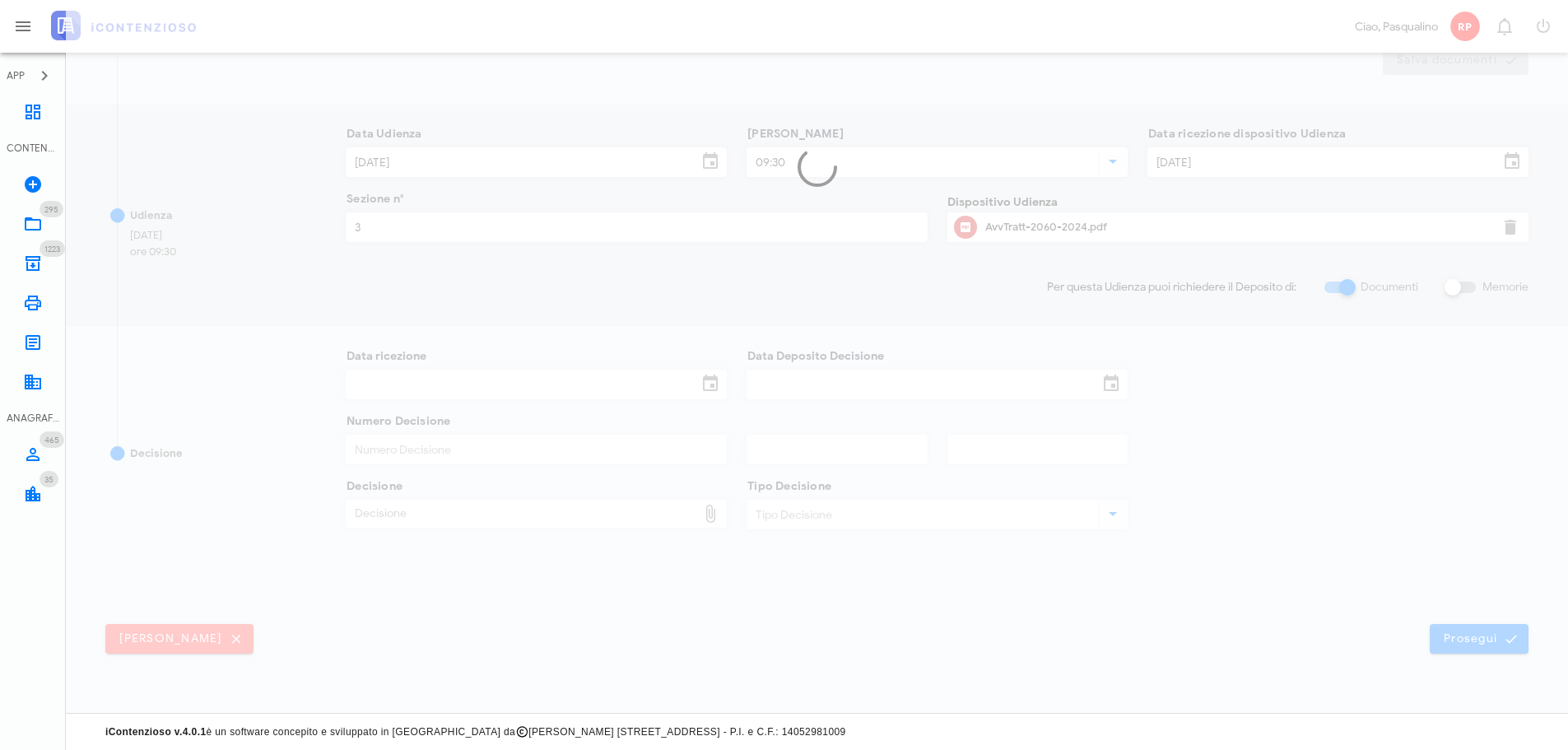
scroll to position [0, 0]
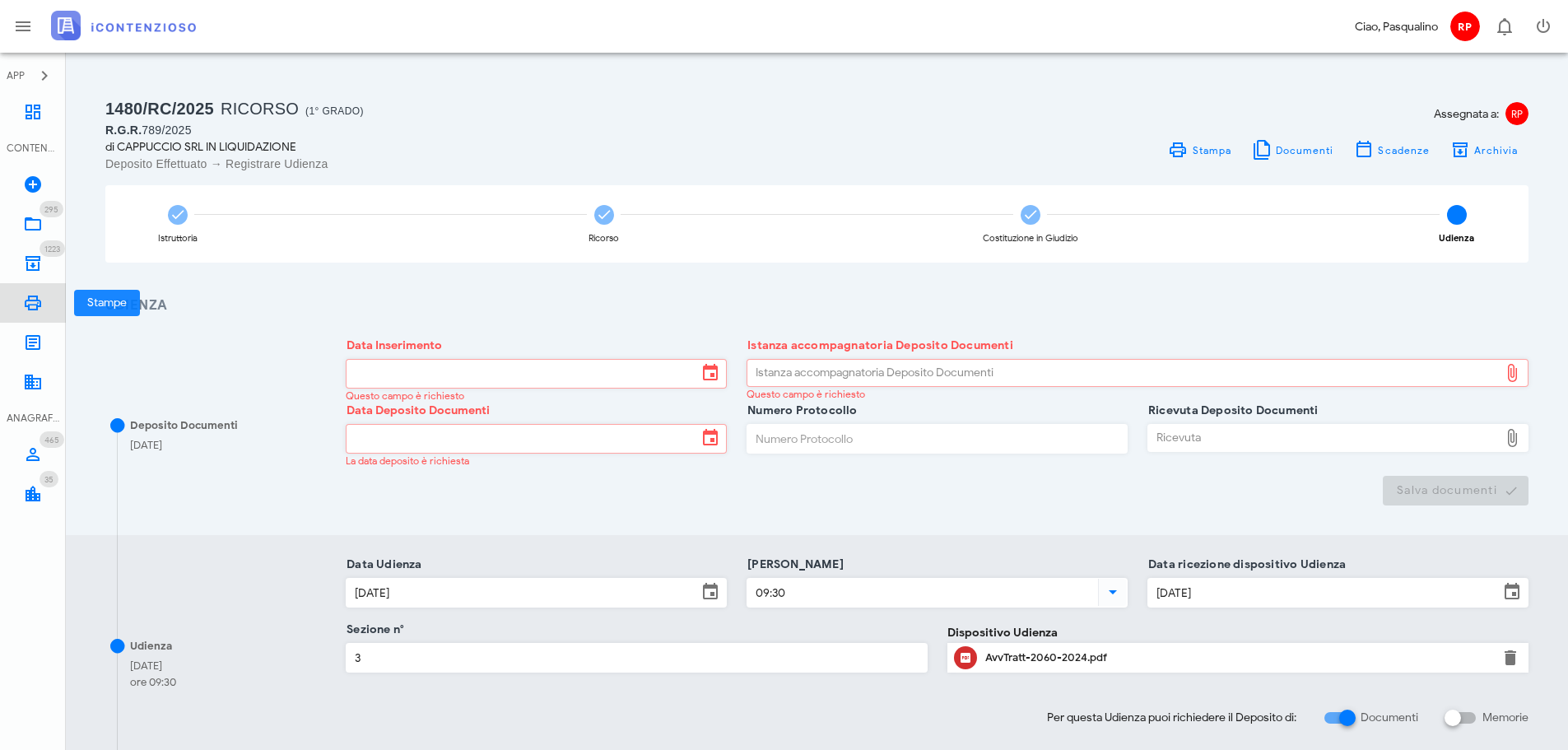
click at [41, 287] on link "Stampe" at bounding box center [33, 302] width 66 height 40
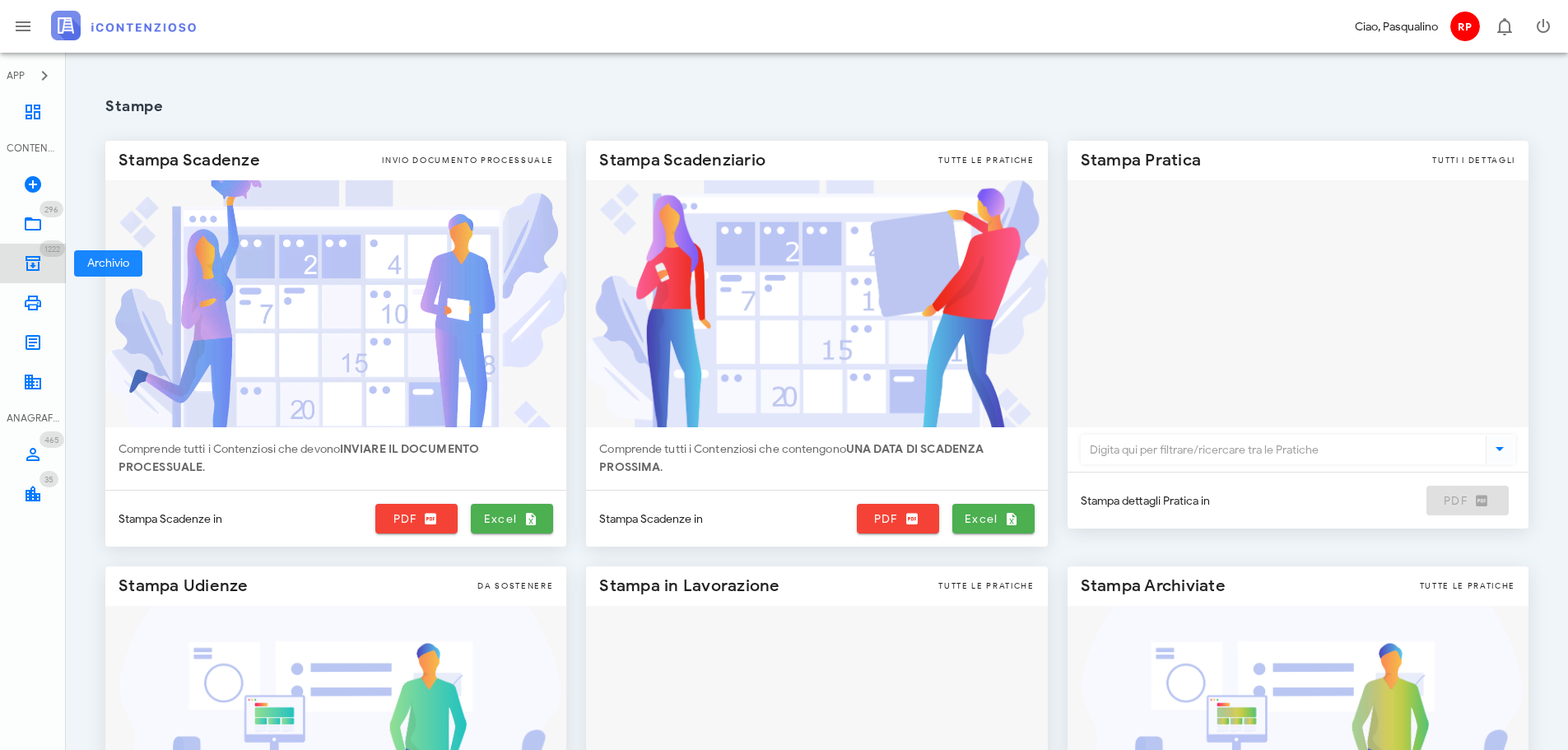
click at [41, 258] on icon at bounding box center [32, 263] width 19 height 19
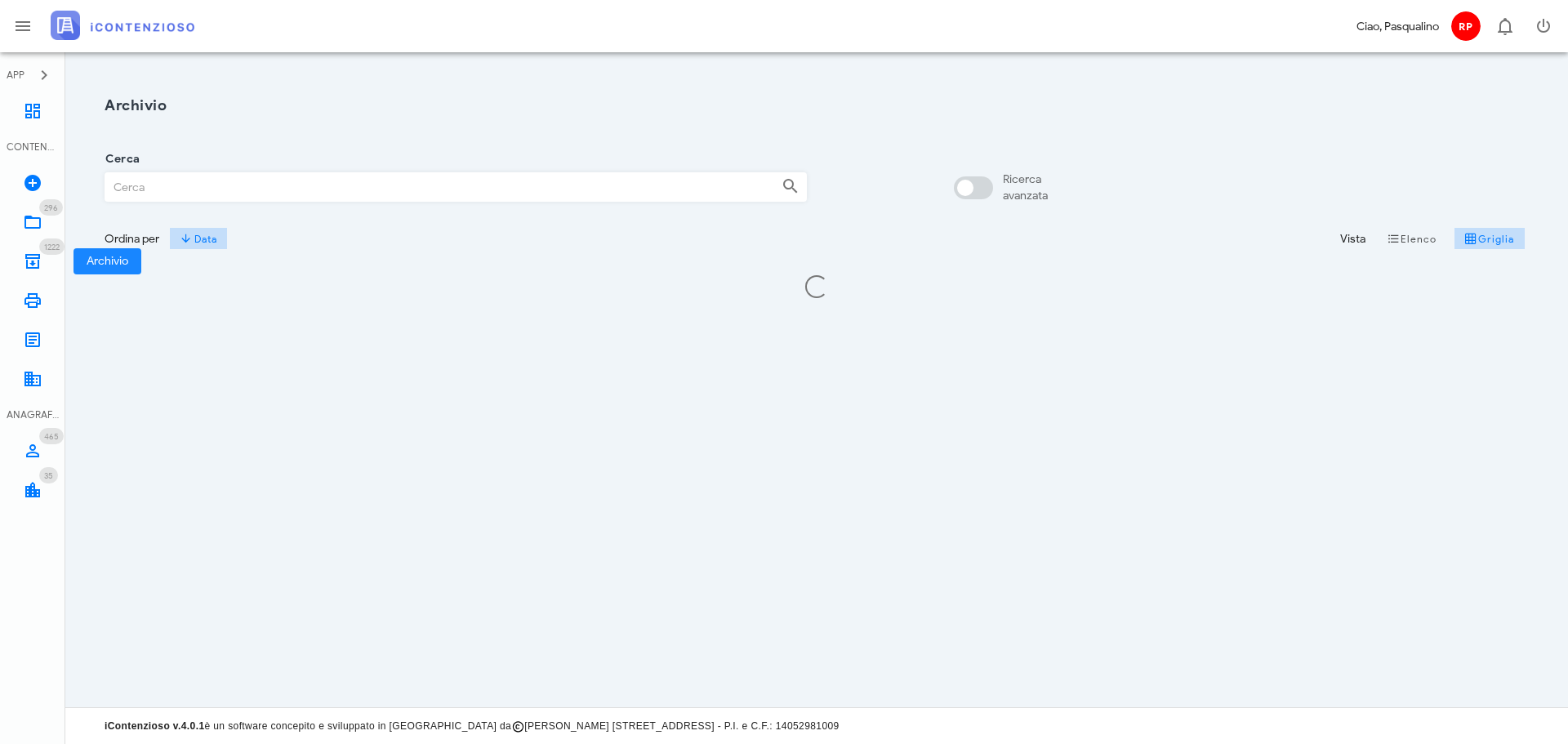
click at [205, 178] on input "Cerca" at bounding box center [437, 187] width 663 height 28
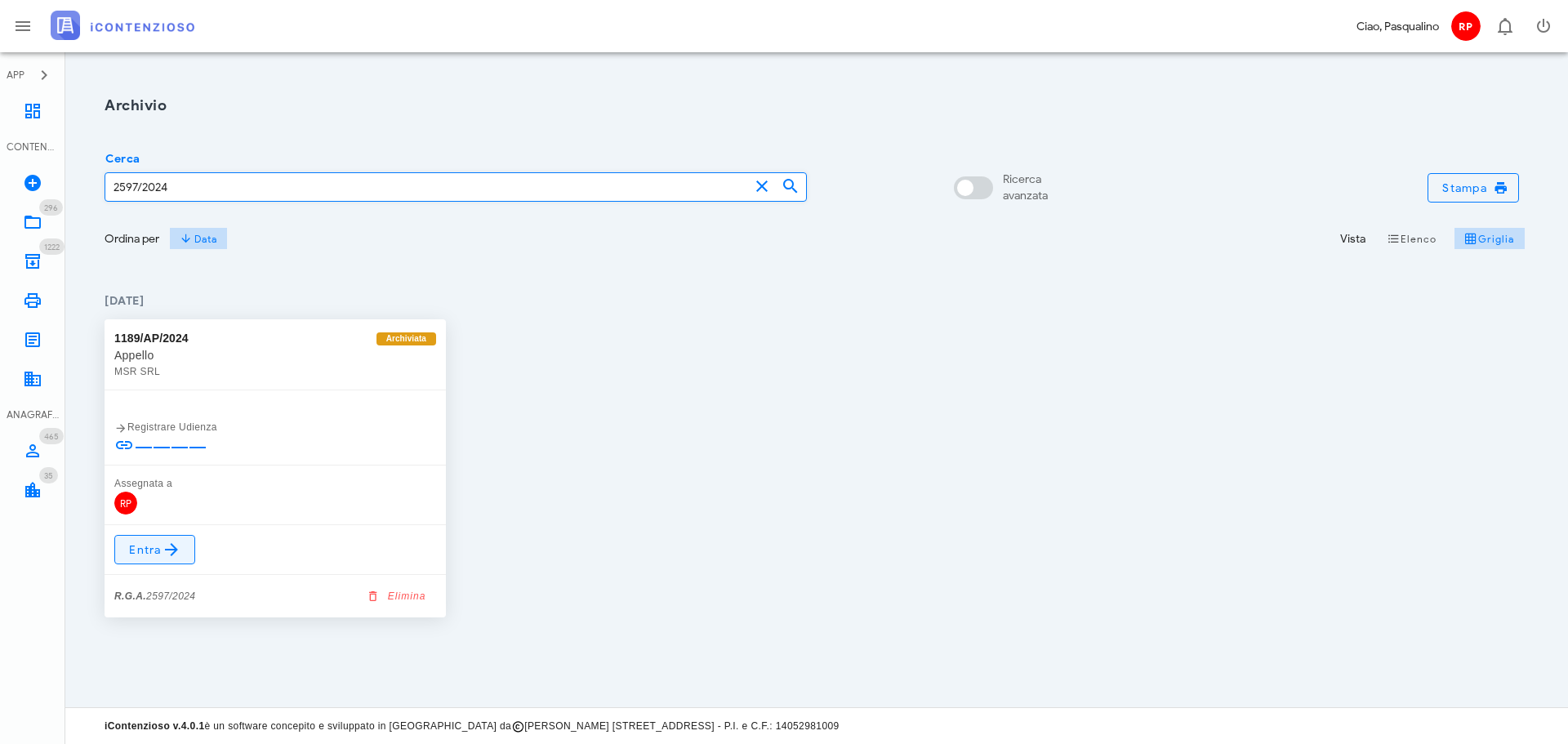
type input "2597/2024"
click at [166, 551] on icon at bounding box center [171, 549] width 19 height 19
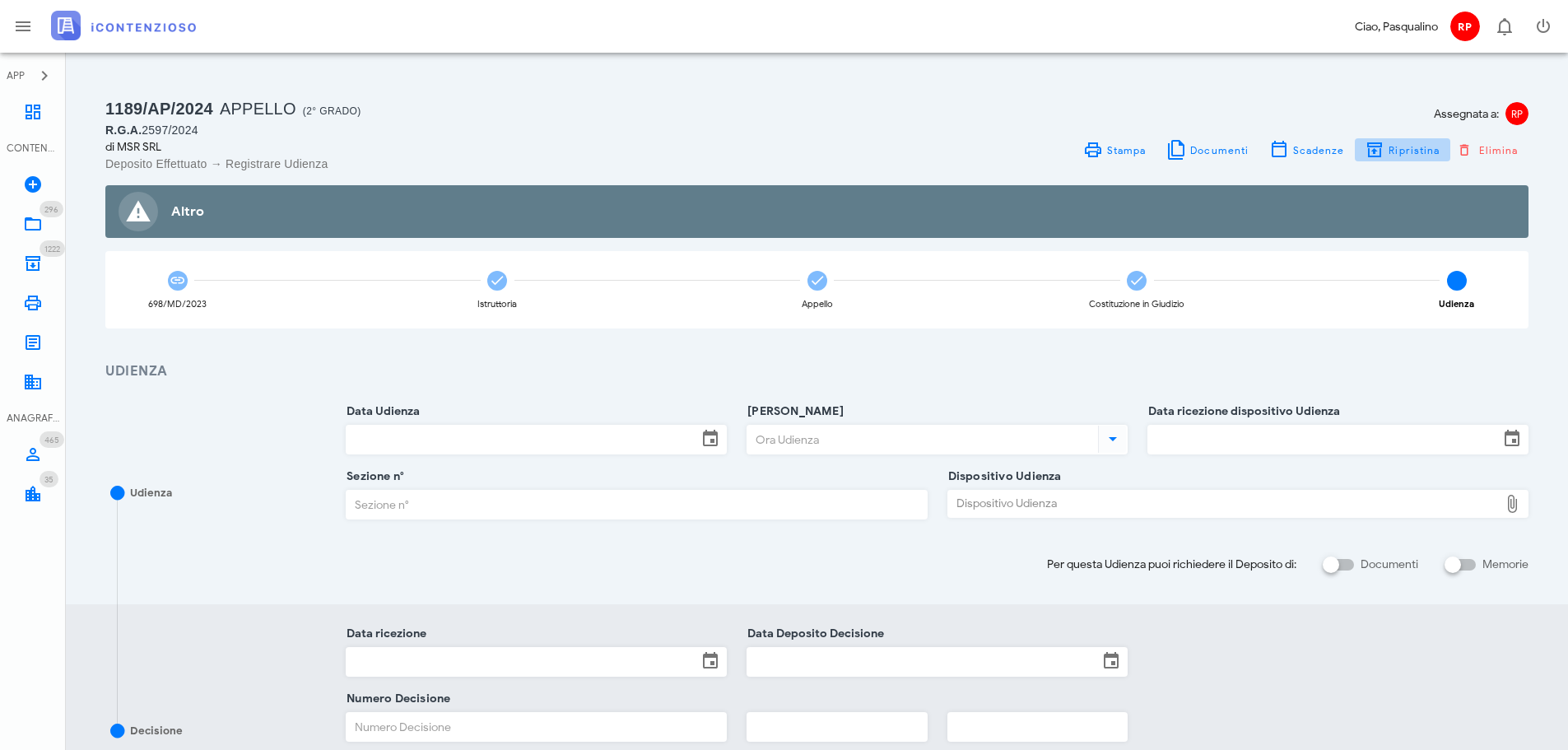
click at [1392, 140] on span "Ripristina" at bounding box center [1402, 149] width 75 height 19
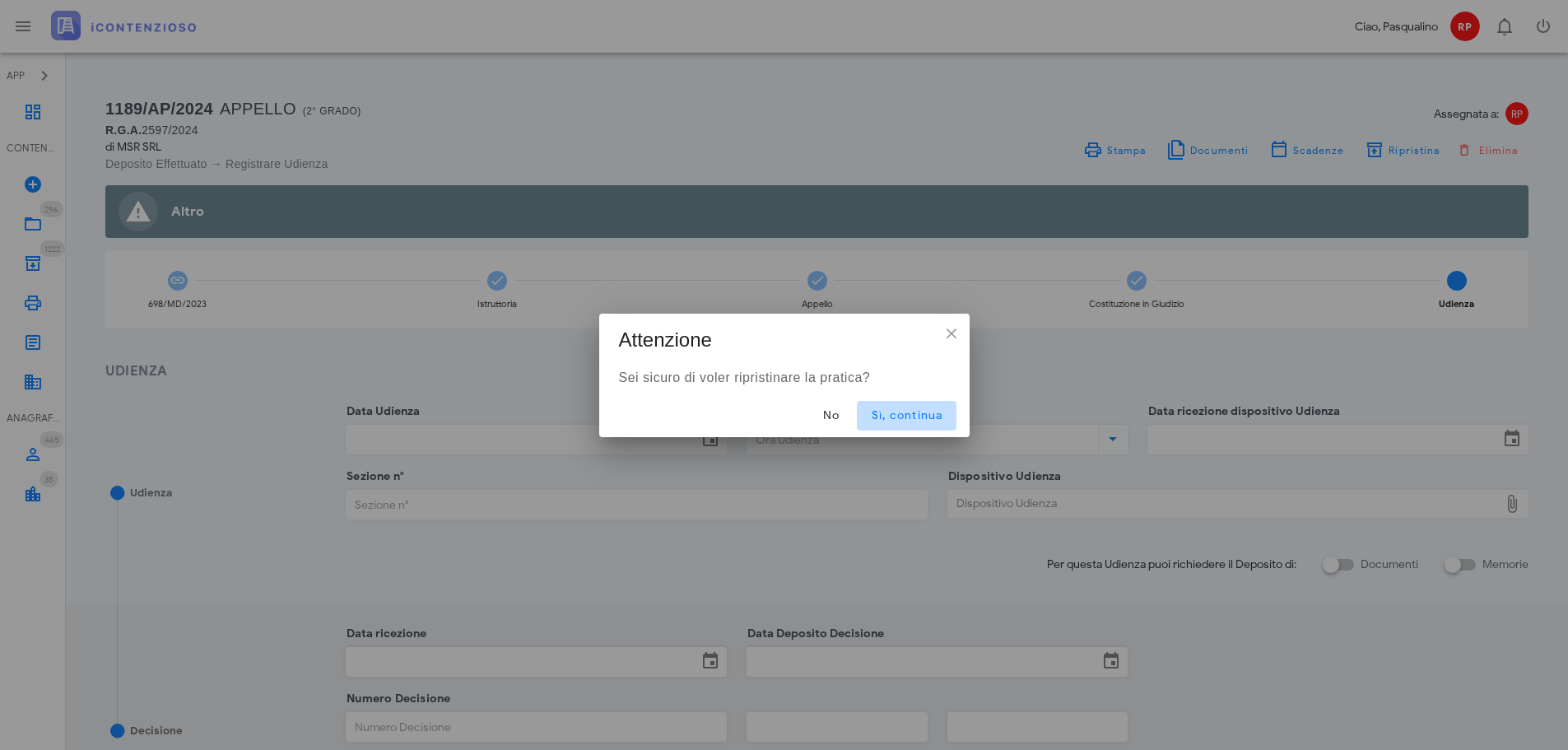
click at [895, 420] on span "Sì, continua" at bounding box center [906, 415] width 73 height 14
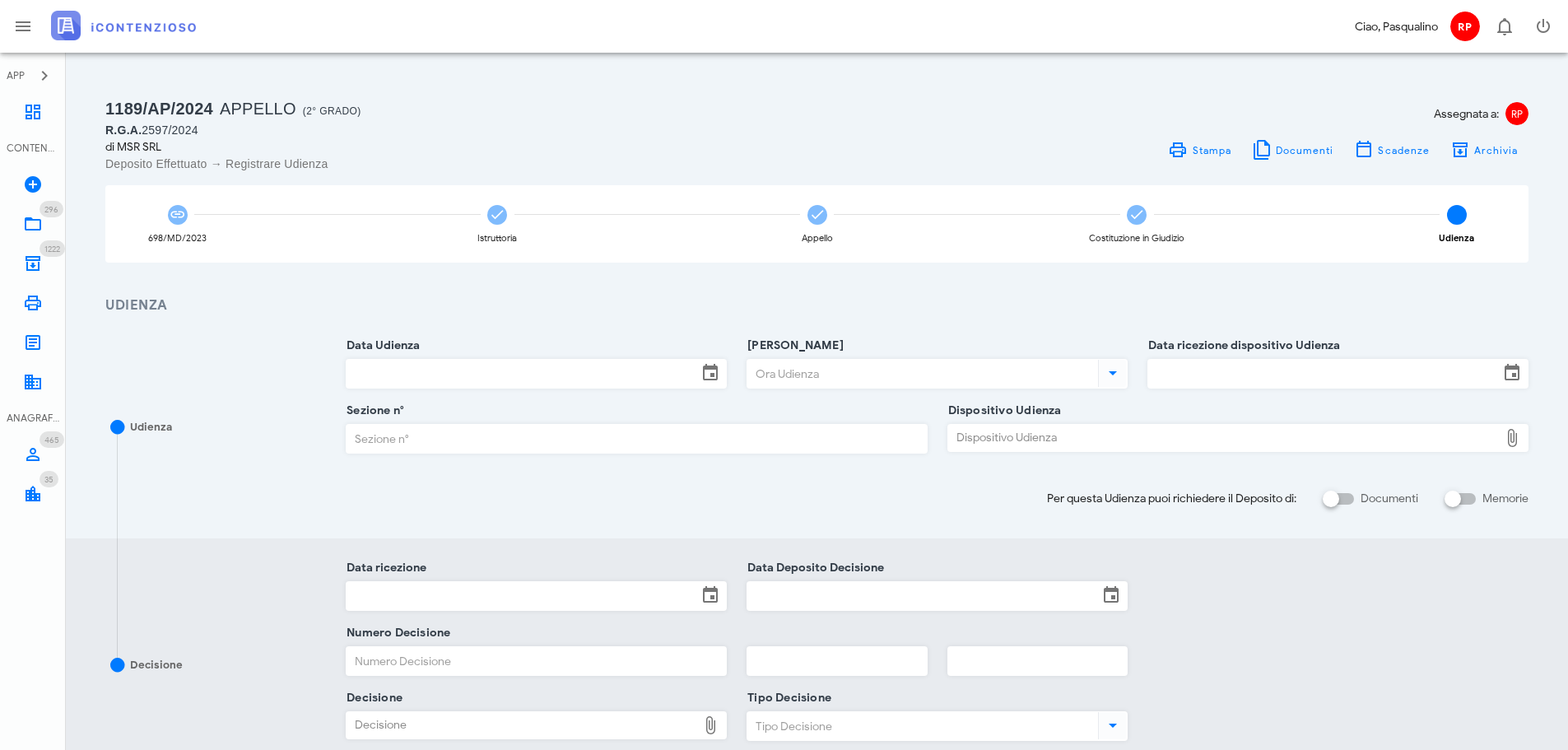
click at [442, 385] on input "Data Udienza" at bounding box center [521, 373] width 350 height 28
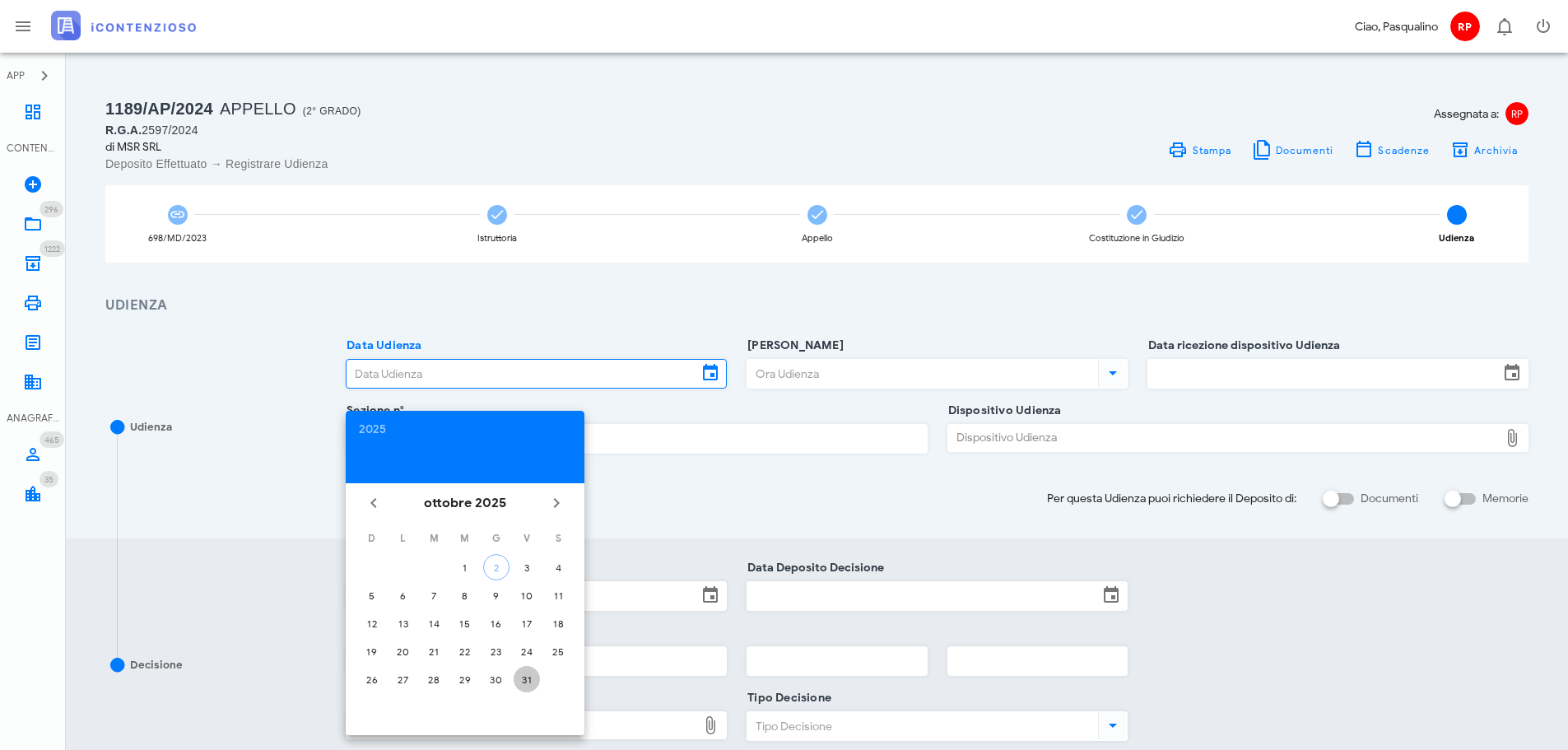
click at [521, 682] on div "31" at bounding box center [526, 679] width 26 height 13
type input "31/10/2025"
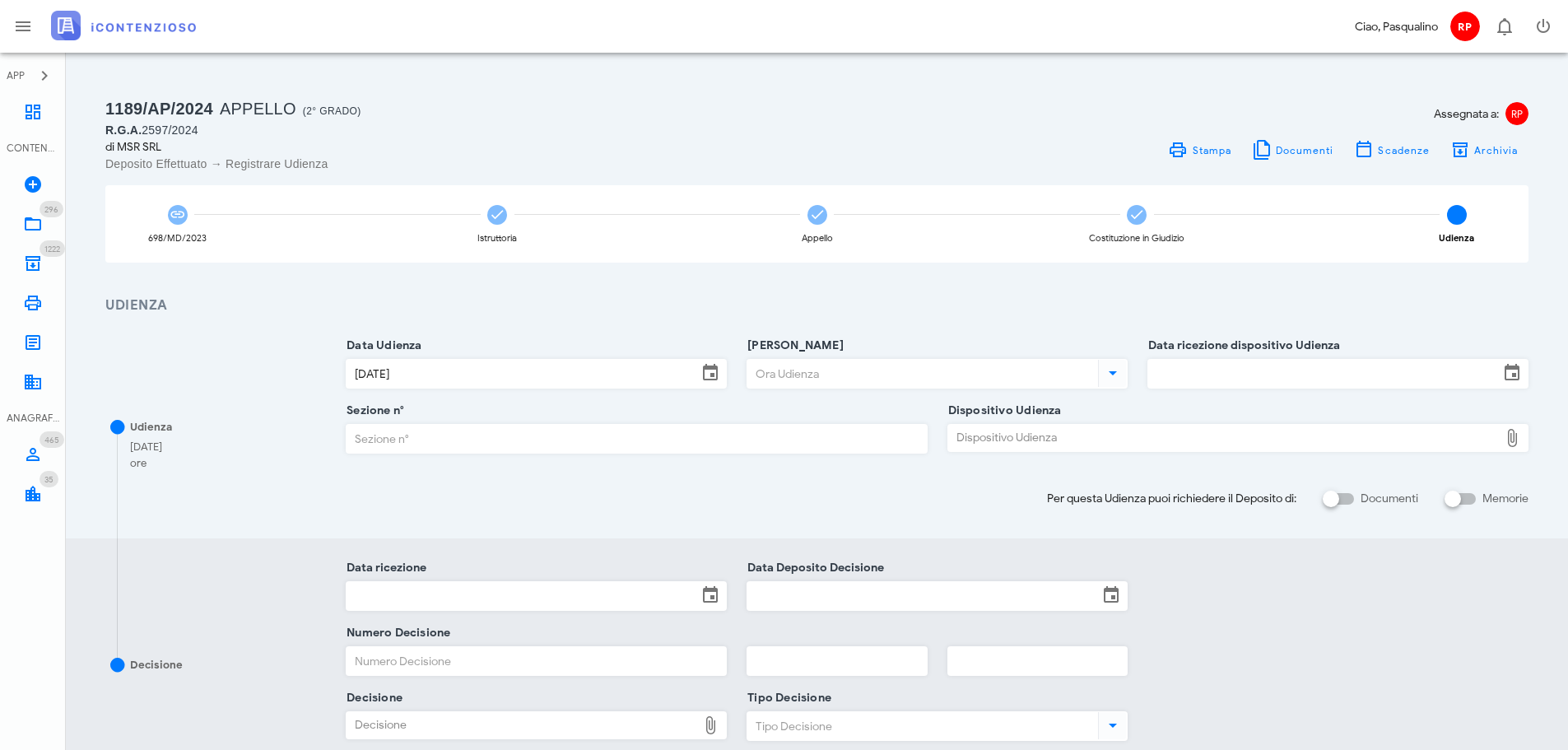
click at [851, 366] on input "Ora Udienza" at bounding box center [920, 373] width 347 height 28
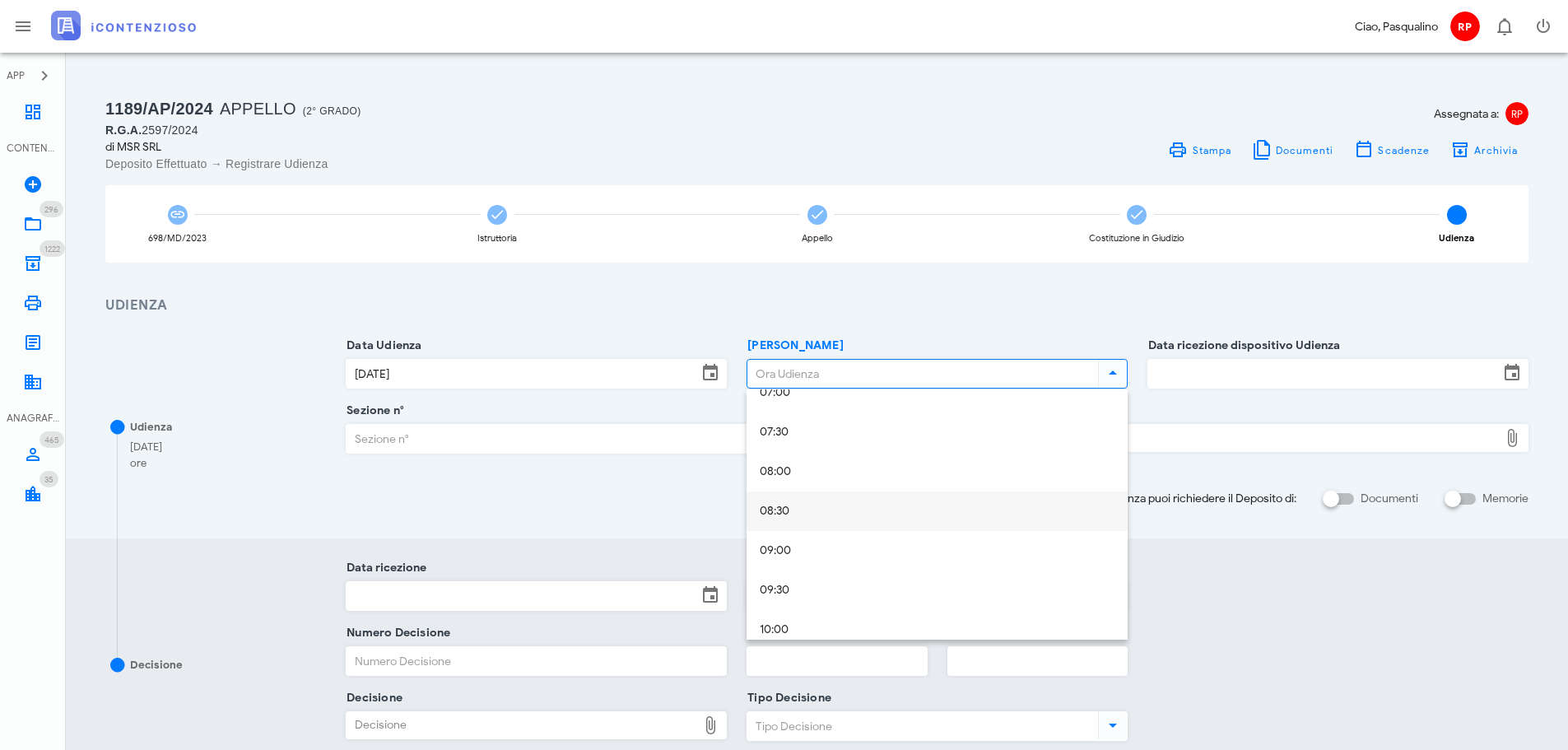
scroll to position [659, 0]
click at [886, 511] on div "09:30" at bounding box center [937, 508] width 355 height 14
type input "09:30"
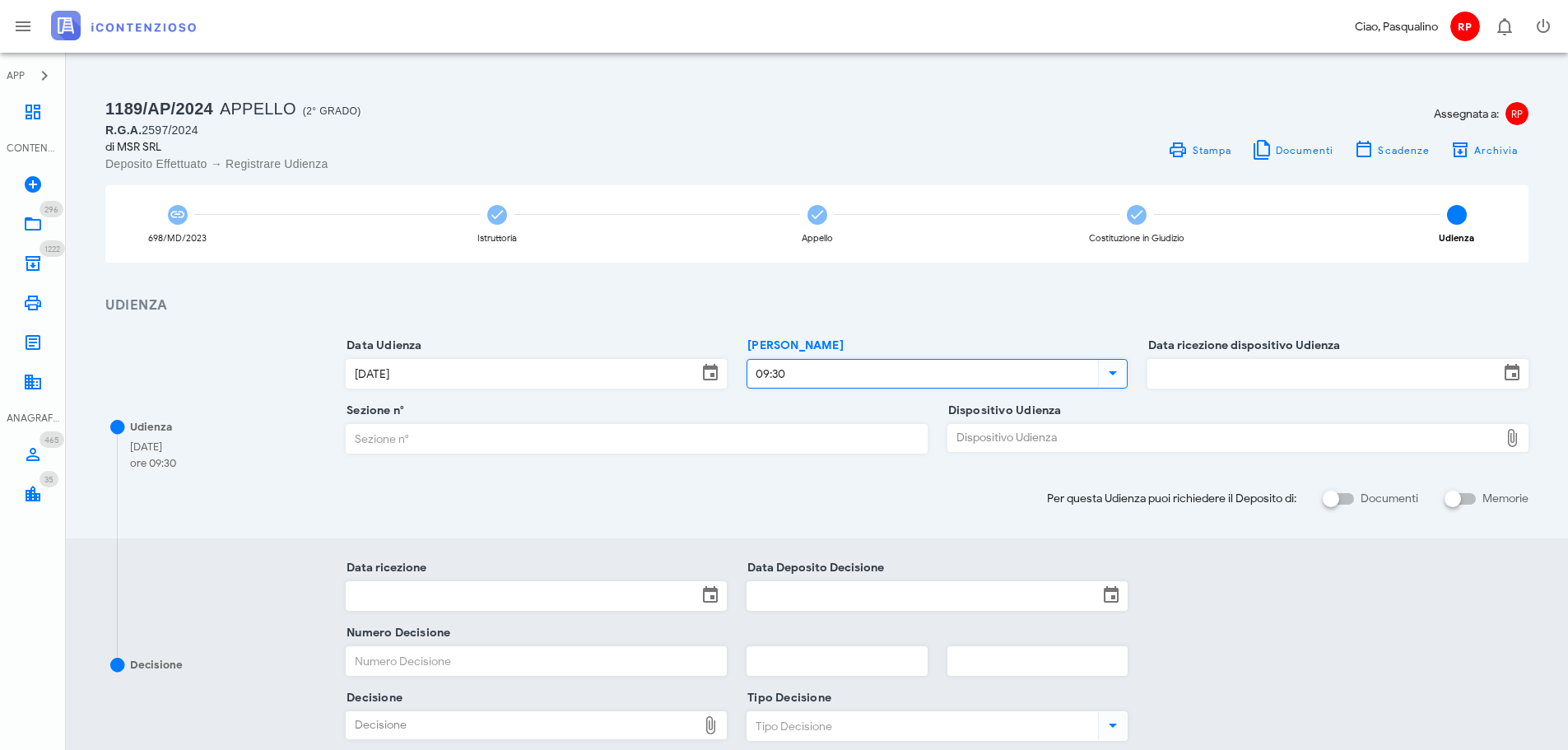
click at [1215, 376] on input "Data ricezione dispositivo Udienza" at bounding box center [1323, 373] width 350 height 28
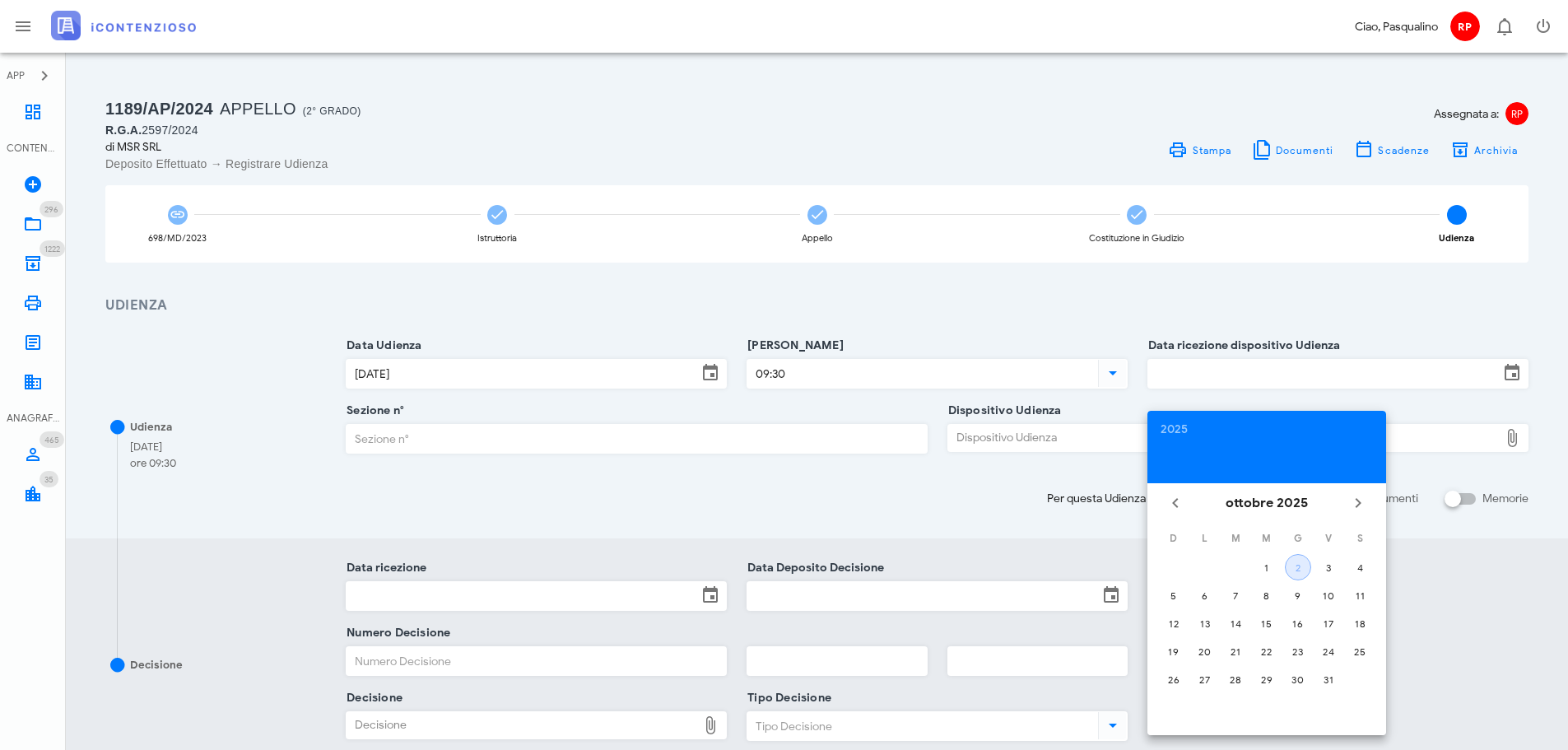
click at [1291, 569] on div "2" at bounding box center [1298, 568] width 24 height 13
type input "02/10/2025"
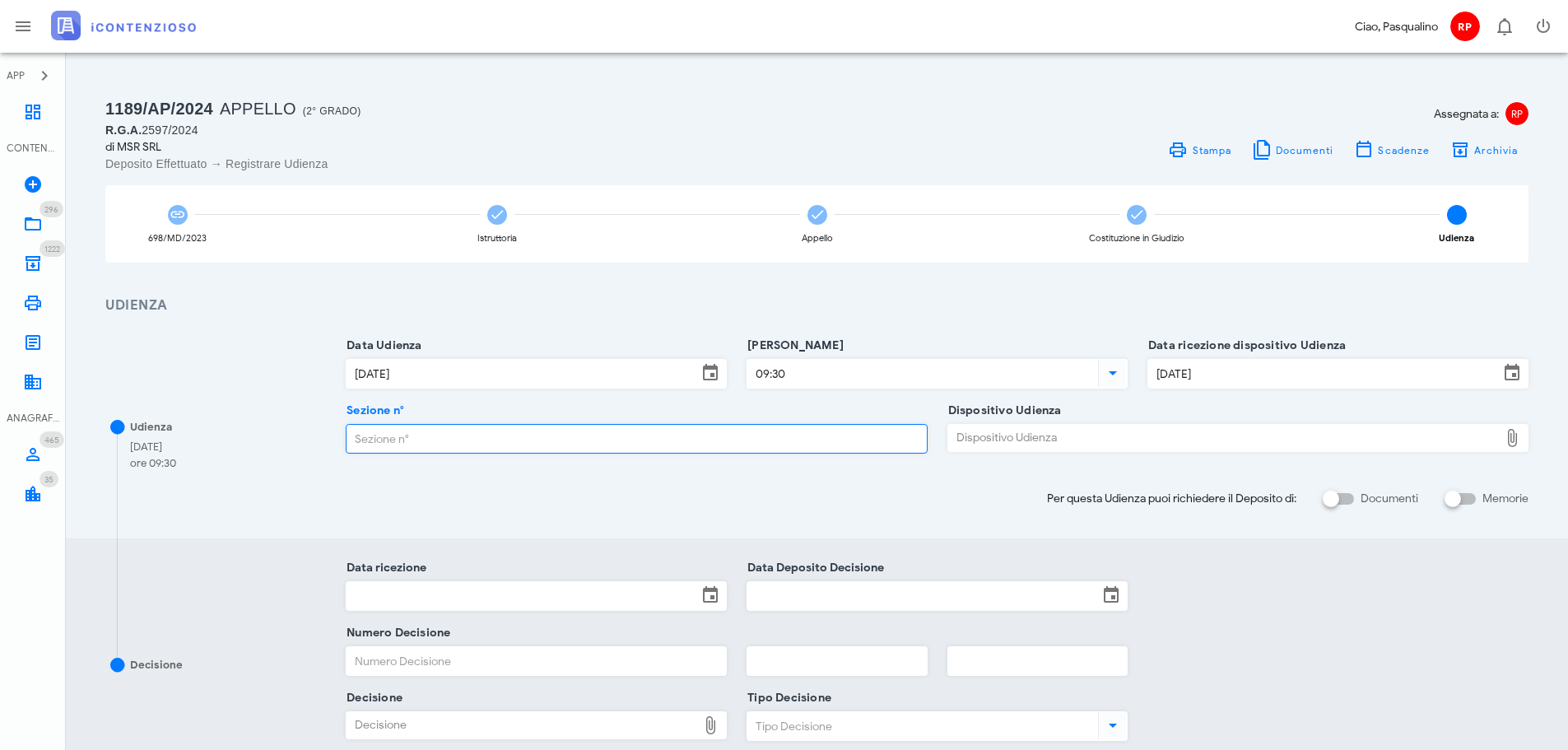
click at [633, 425] on input "Sezione n°" at bounding box center [636, 438] width 579 height 28
type input "6"
click at [1011, 430] on div "Dispositivo Udienza" at bounding box center [1223, 438] width 551 height 26
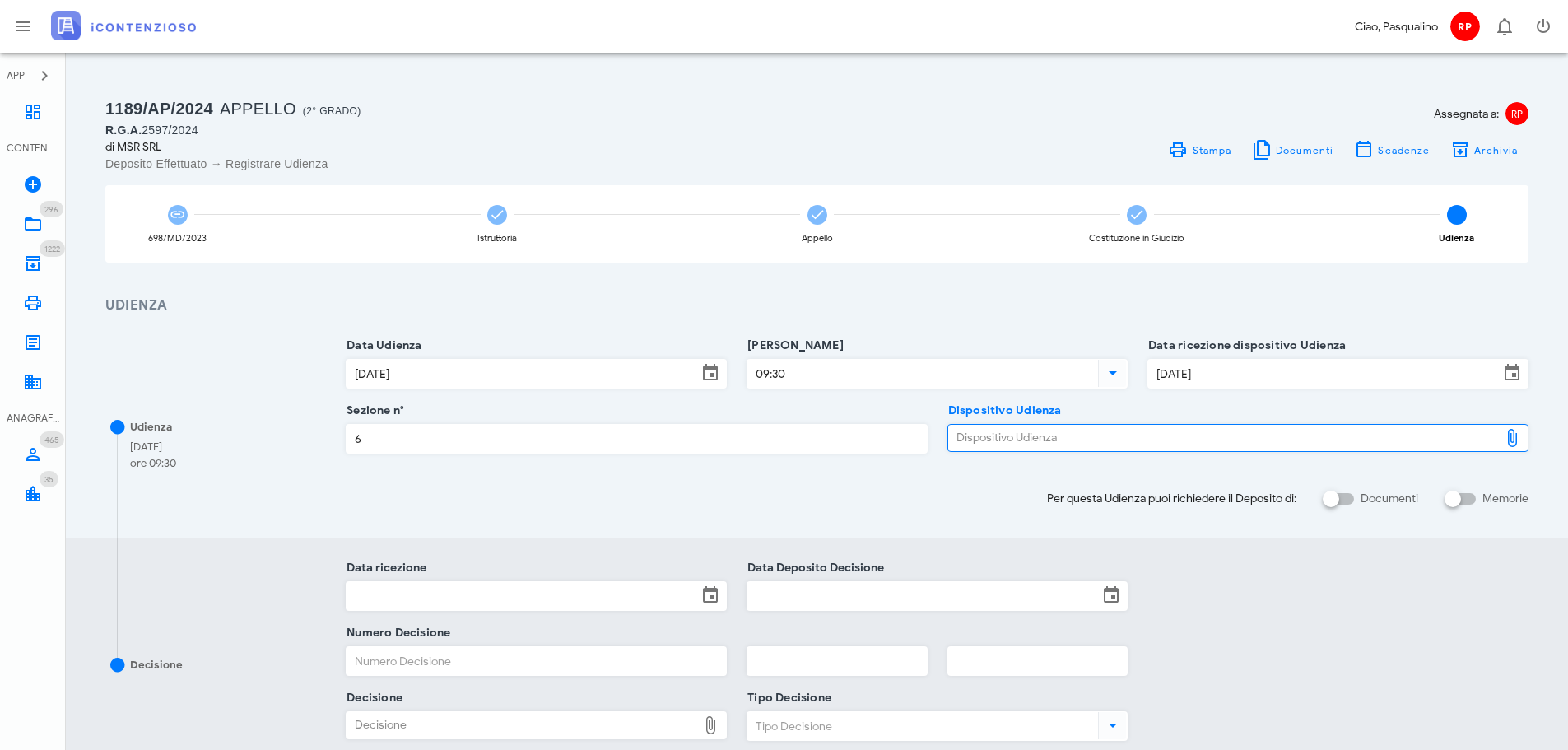
type input "C:\fakepath\AvvTratt___2060_2024.pdf"
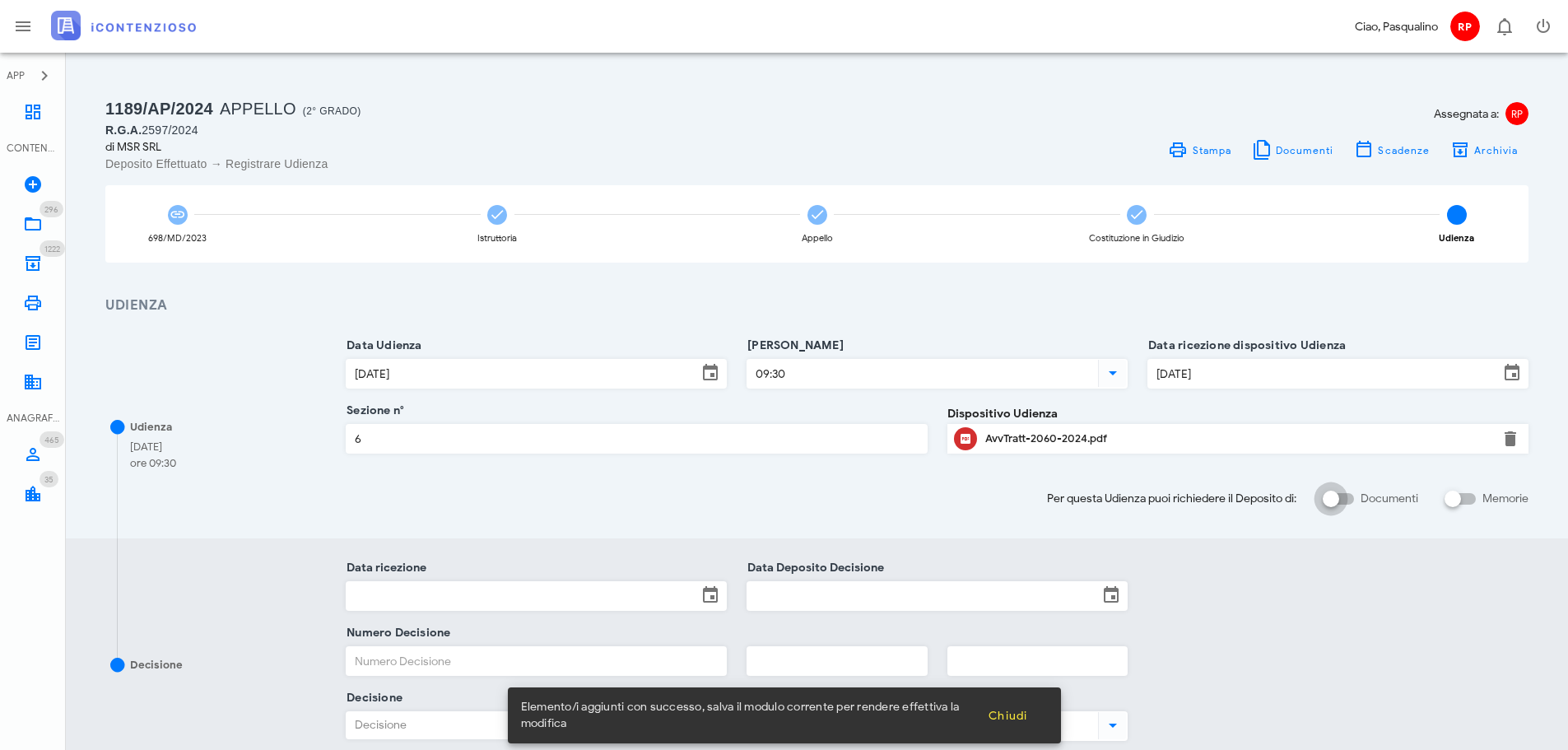
click at [1352, 497] on input "Documenti" at bounding box center [1337, 498] width 31 height 19
checkbox input "false"
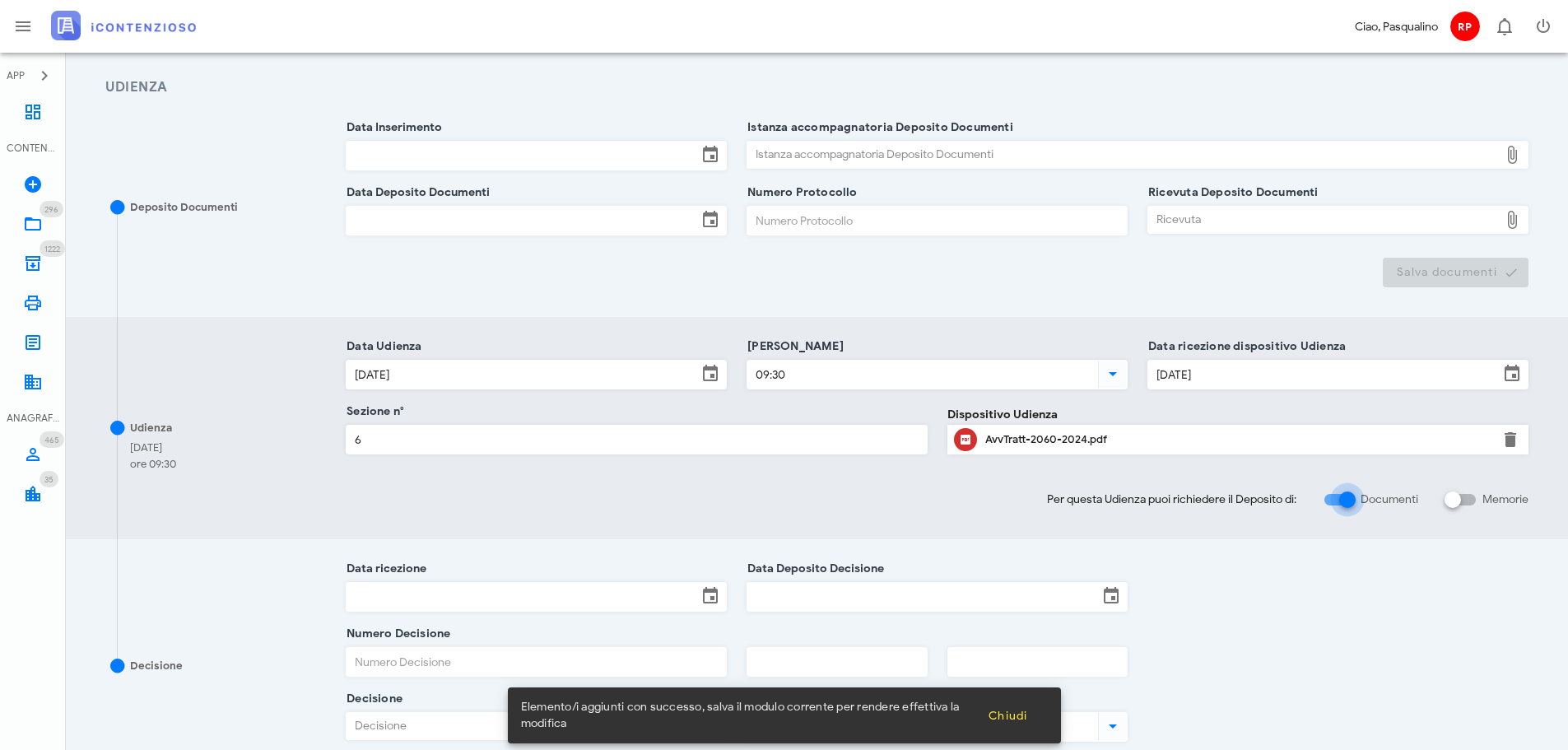
scroll to position [431, 0]
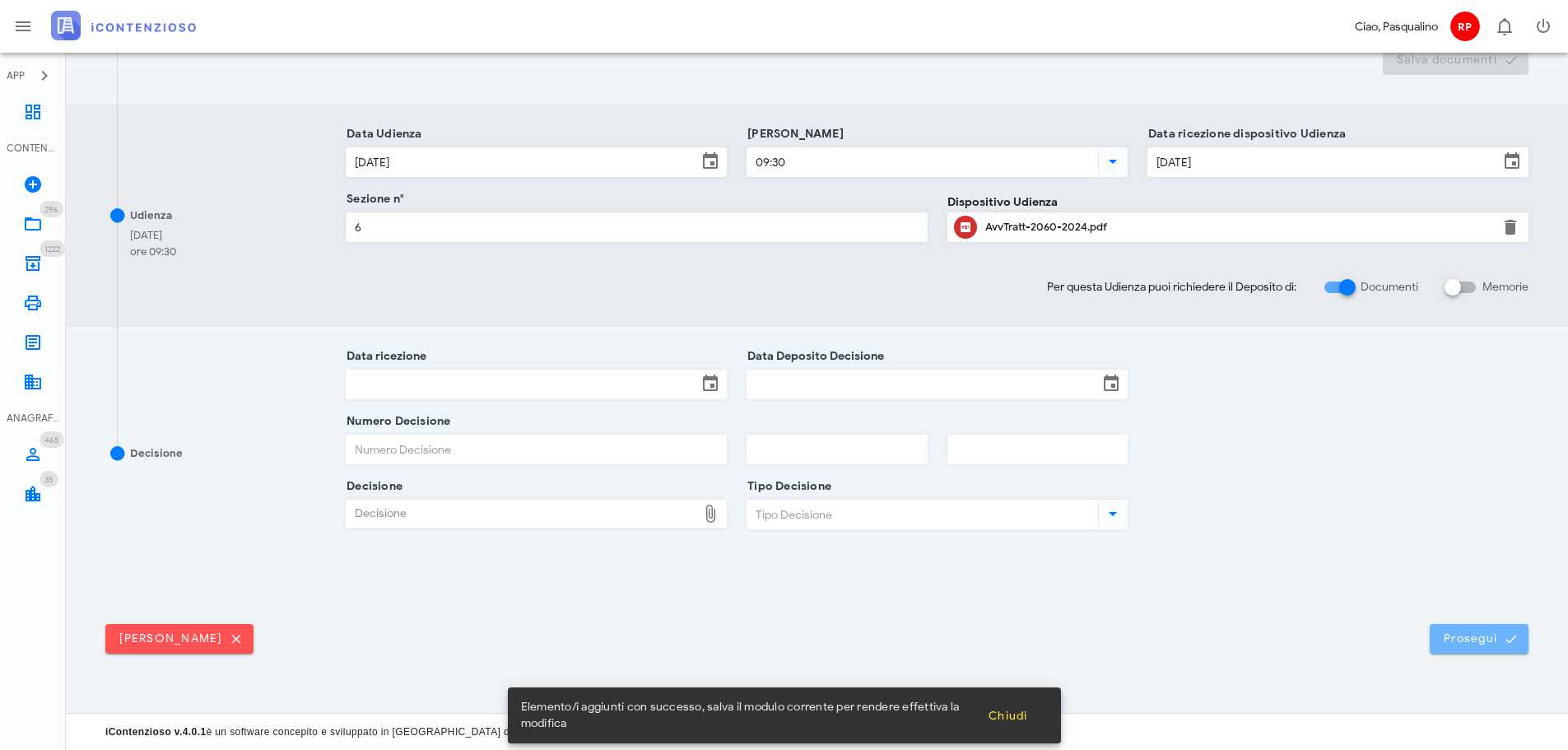
click at [1464, 644] on span "Prosegui" at bounding box center [1479, 639] width 73 height 15
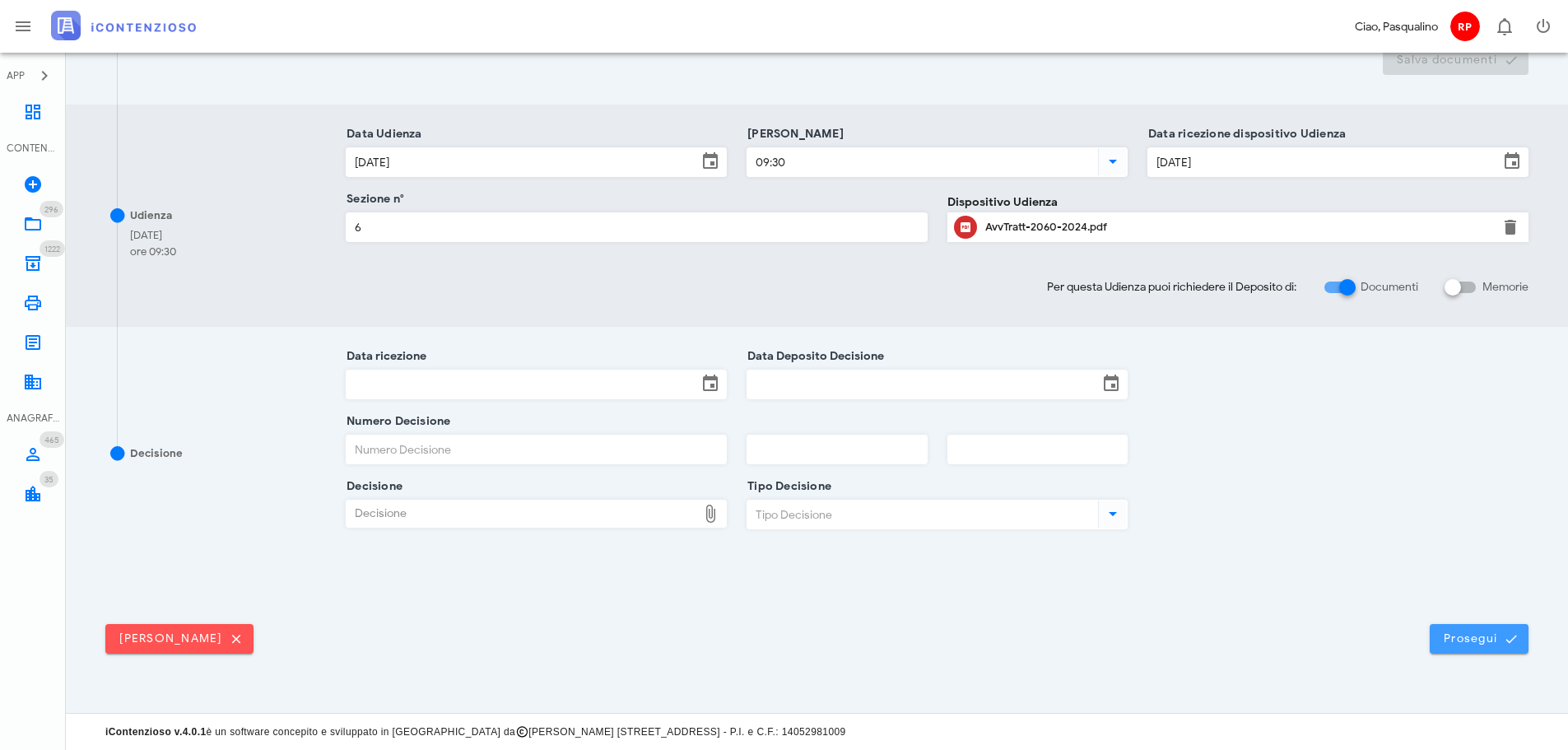
click at [1511, 634] on icon "submit" at bounding box center [1511, 639] width 15 height 15
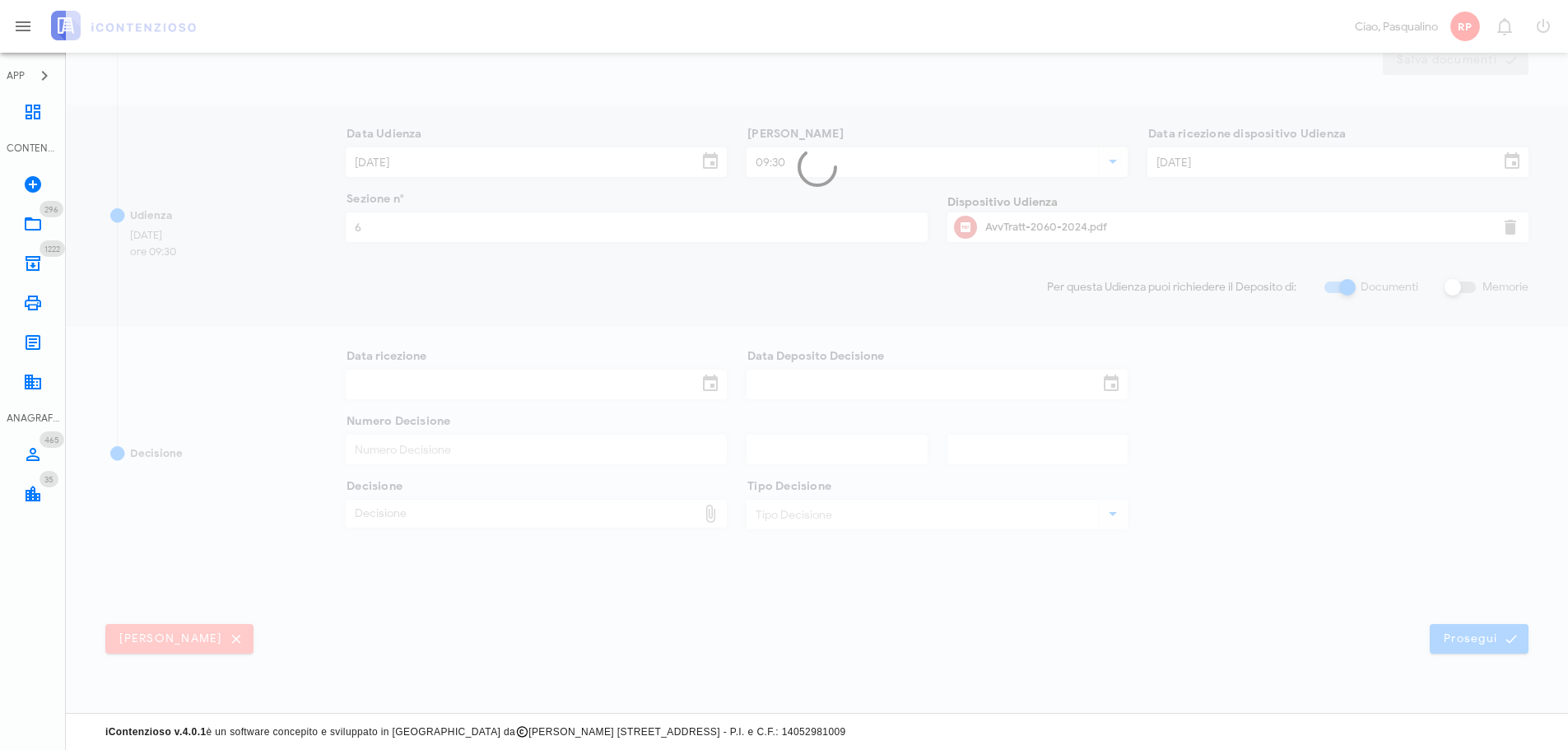
scroll to position [0, 0]
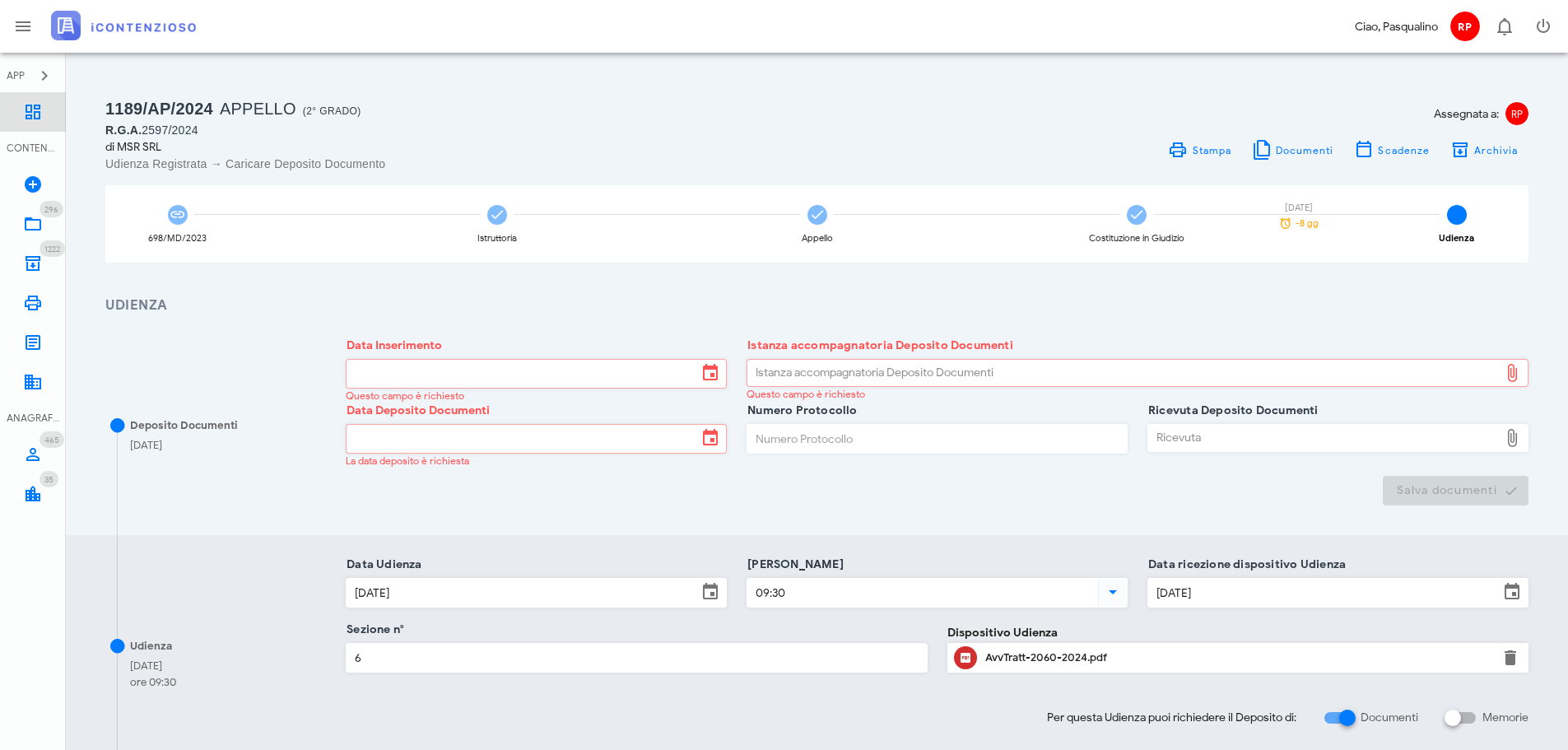
click at [8, 122] on link "Dashboard" at bounding box center [33, 111] width 66 height 40
